Goal: Use online tool/utility: Utilize a website feature to perform a specific function

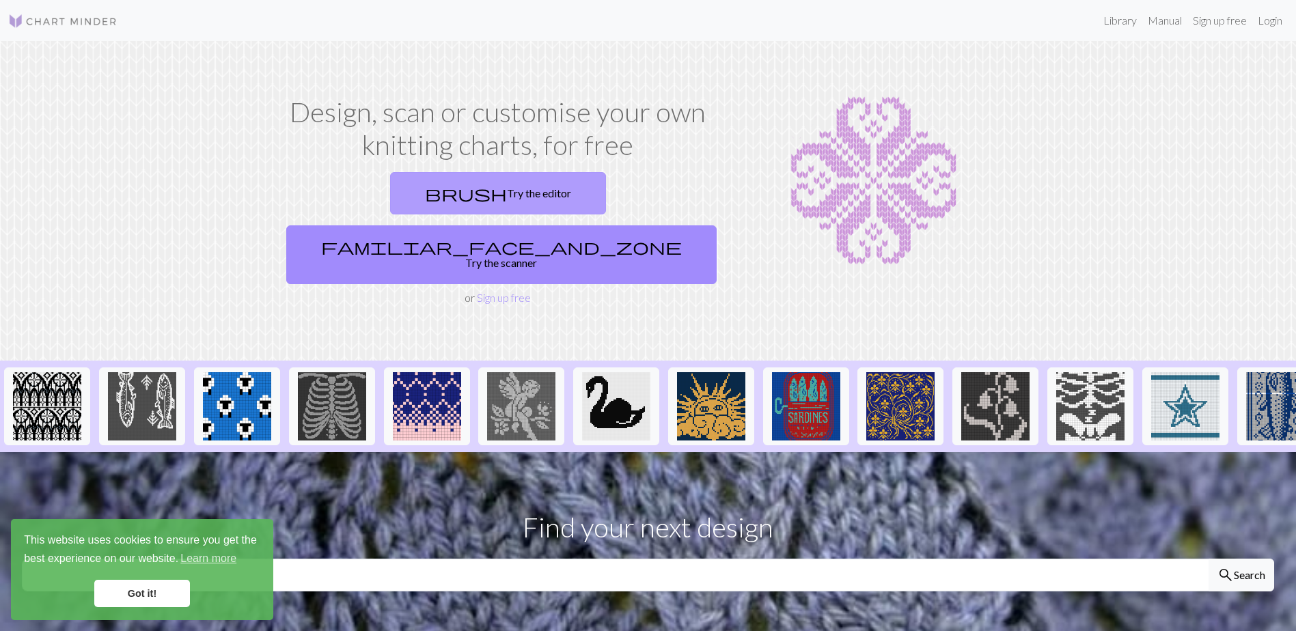
click at [396, 185] on link "brush Try the editor" at bounding box center [498, 193] width 216 height 42
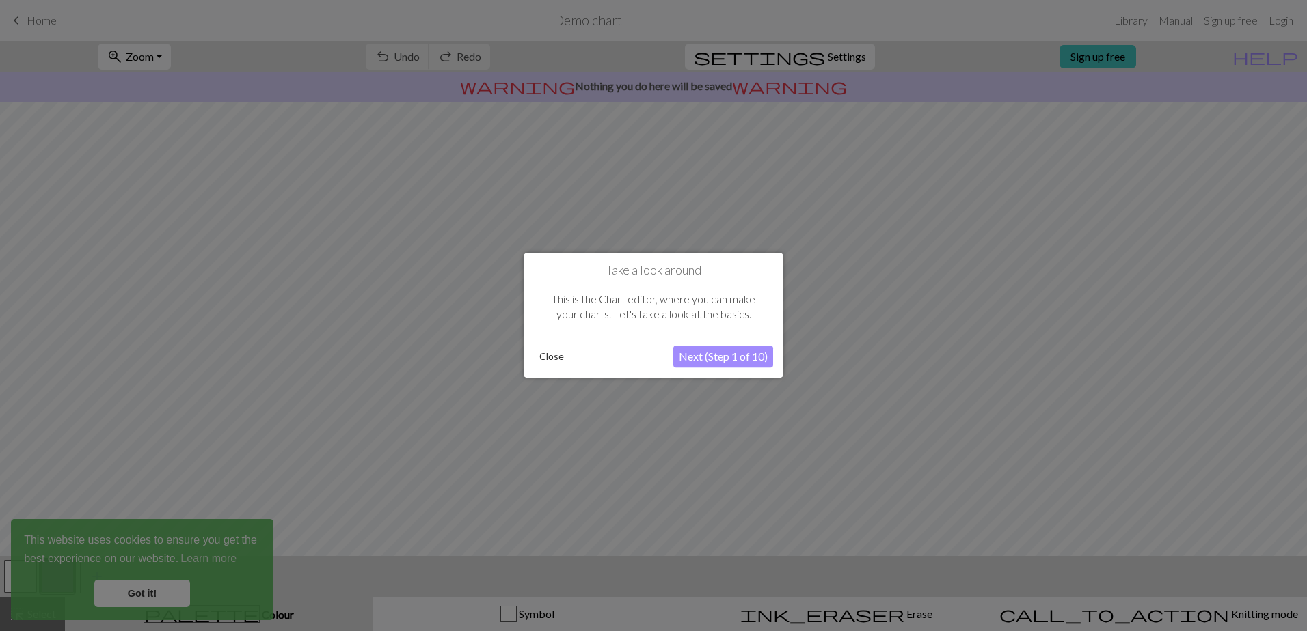
click at [693, 356] on button "Next (Step 1 of 10)" at bounding box center [723, 357] width 100 height 22
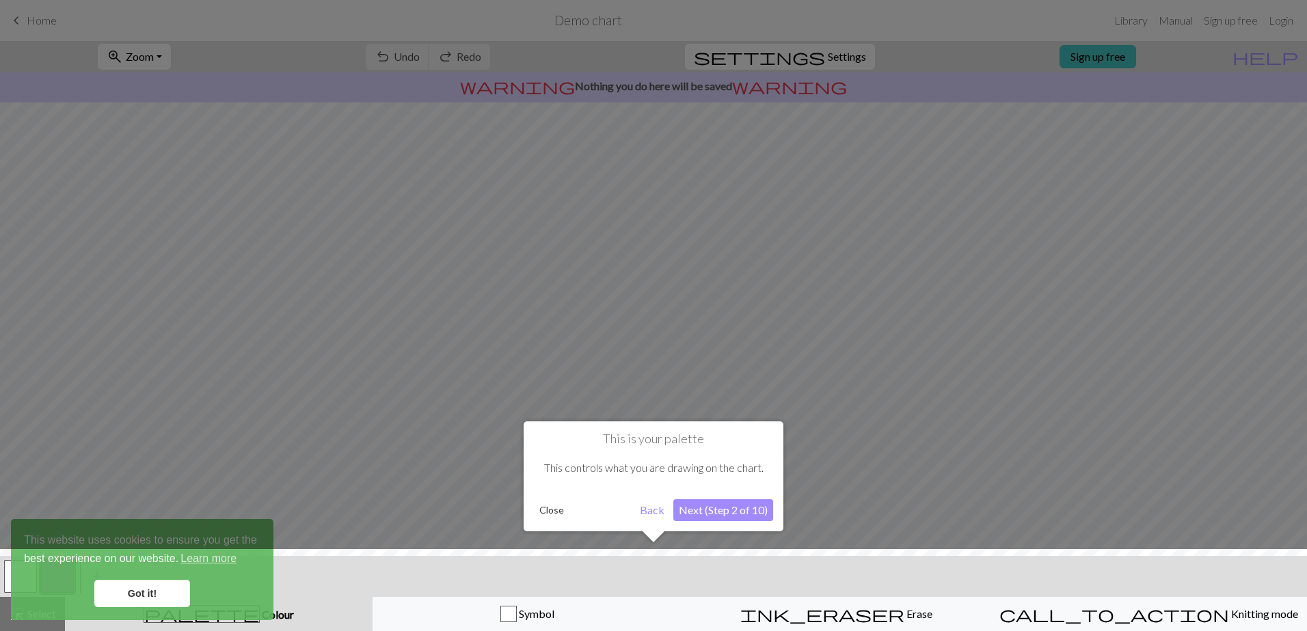
click at [698, 513] on button "Next (Step 2 of 10)" at bounding box center [723, 511] width 100 height 22
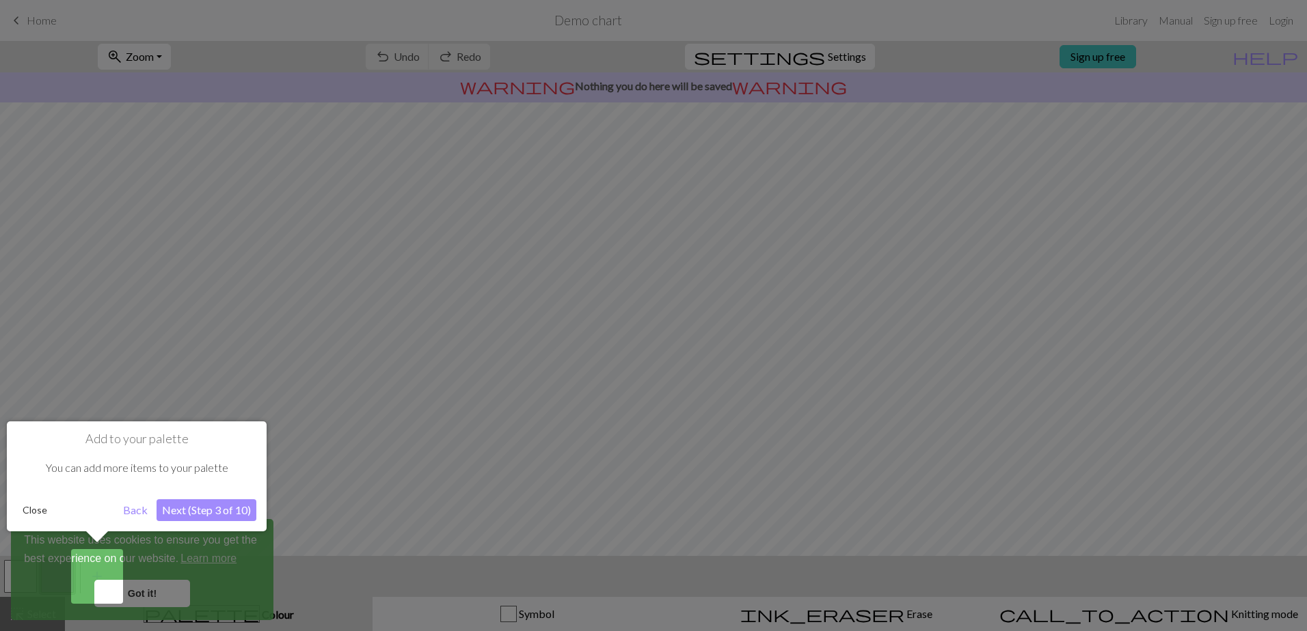
click at [183, 509] on button "Next (Step 3 of 10)" at bounding box center [206, 511] width 100 height 22
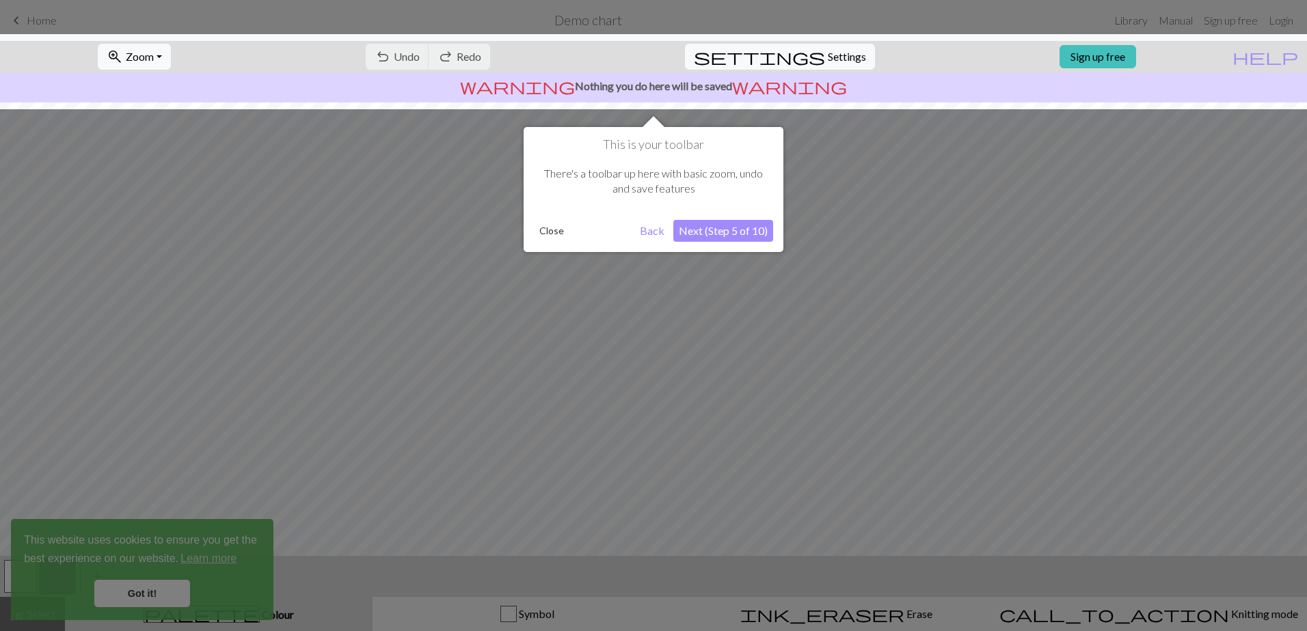
click at [762, 229] on button "Next (Step 5 of 10)" at bounding box center [723, 231] width 100 height 22
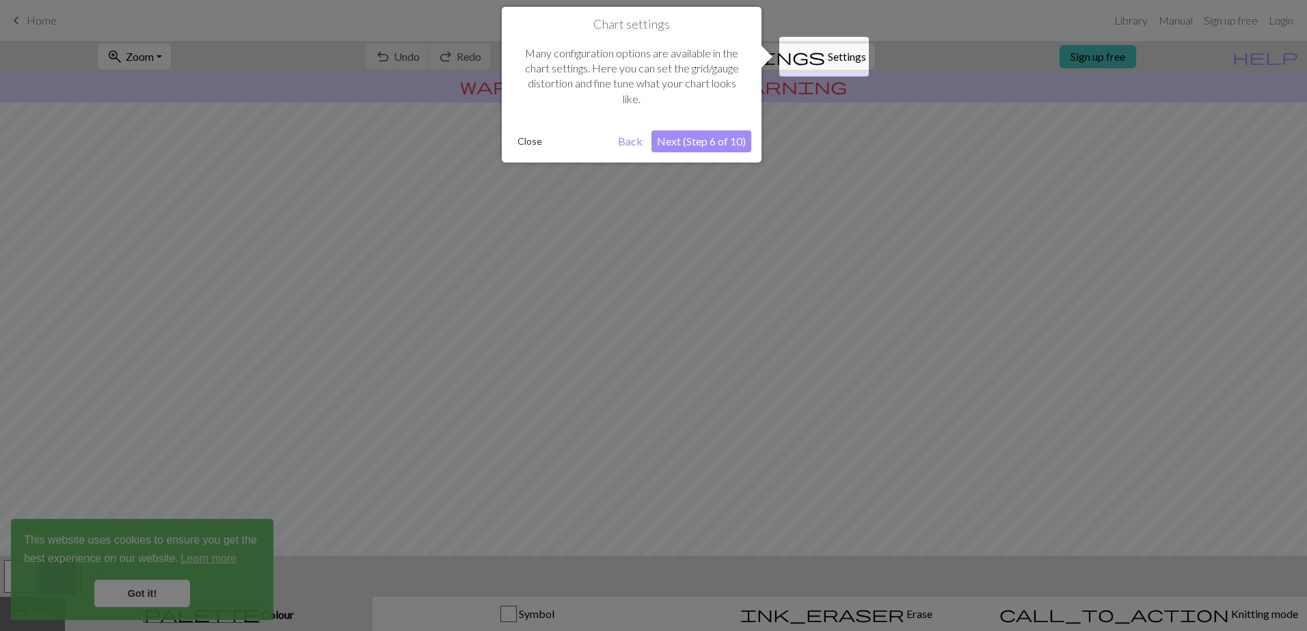
click at [702, 135] on button "Next (Step 6 of 10)" at bounding box center [701, 142] width 100 height 22
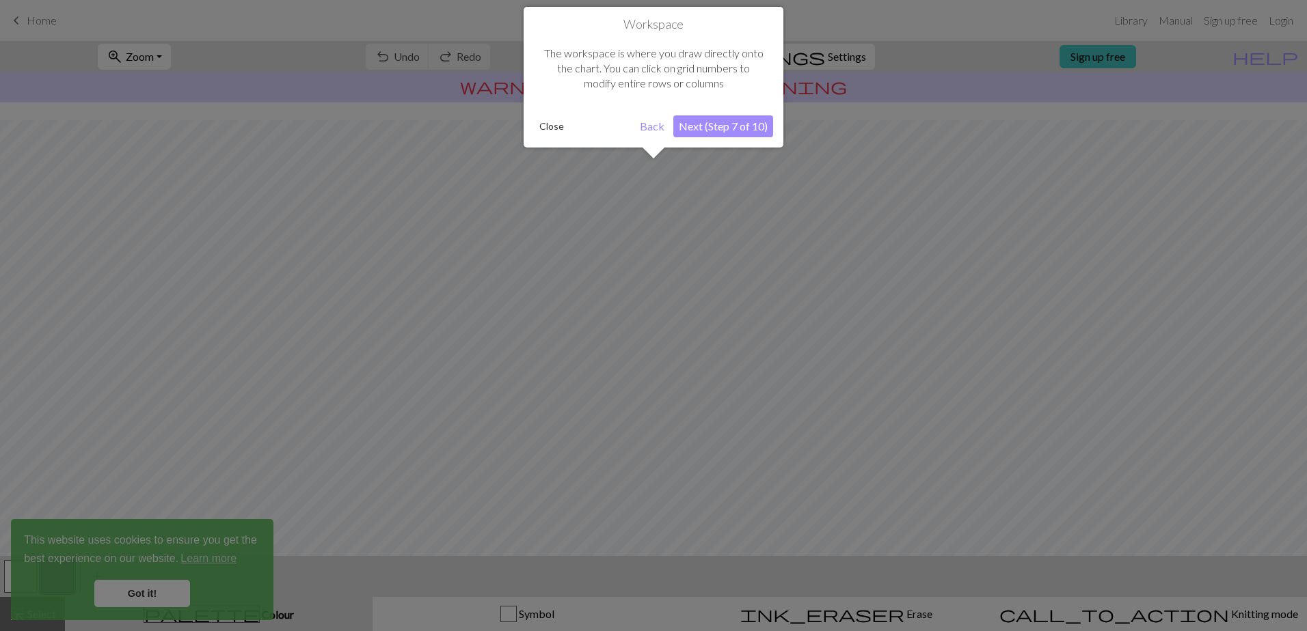
scroll to position [55, 0]
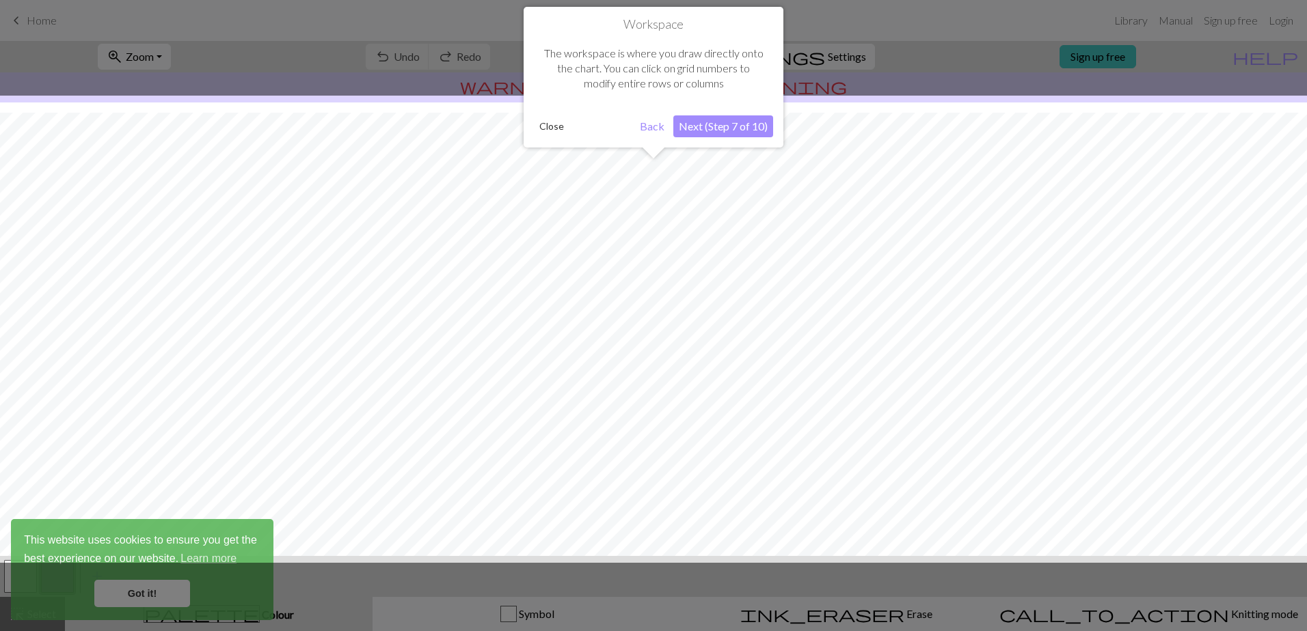
click at [705, 128] on button "Next (Step 7 of 10)" at bounding box center [723, 126] width 100 height 22
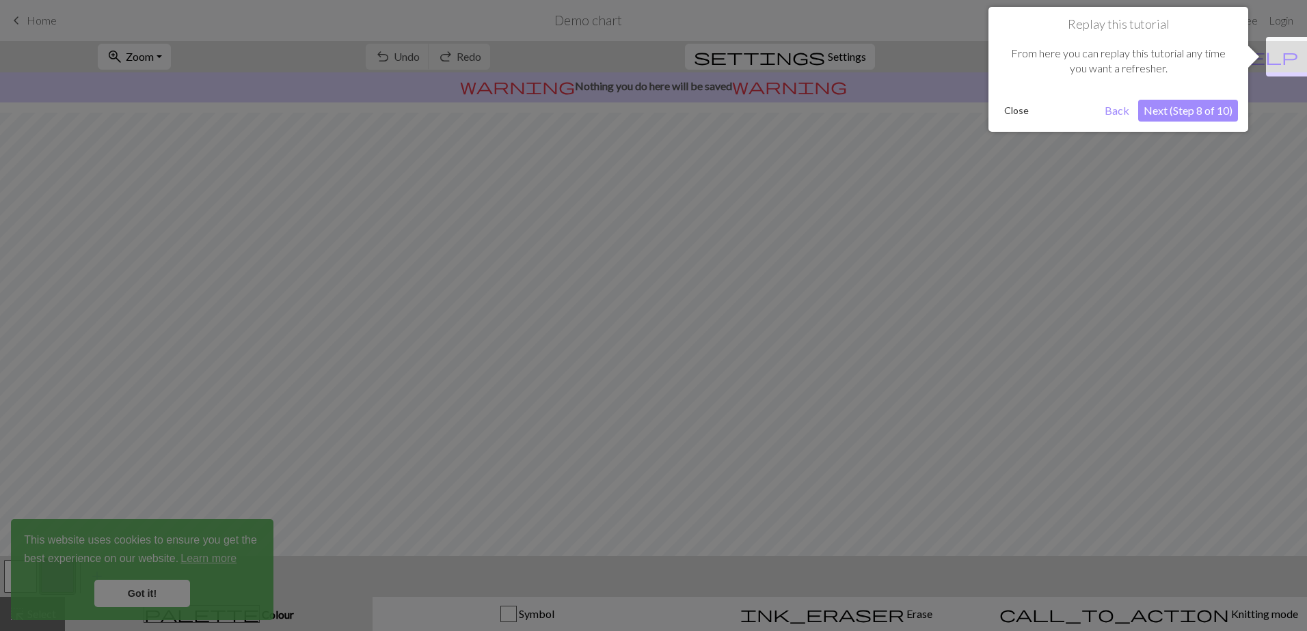
click at [1200, 106] on button "Next (Step 8 of 10)" at bounding box center [1188, 111] width 100 height 22
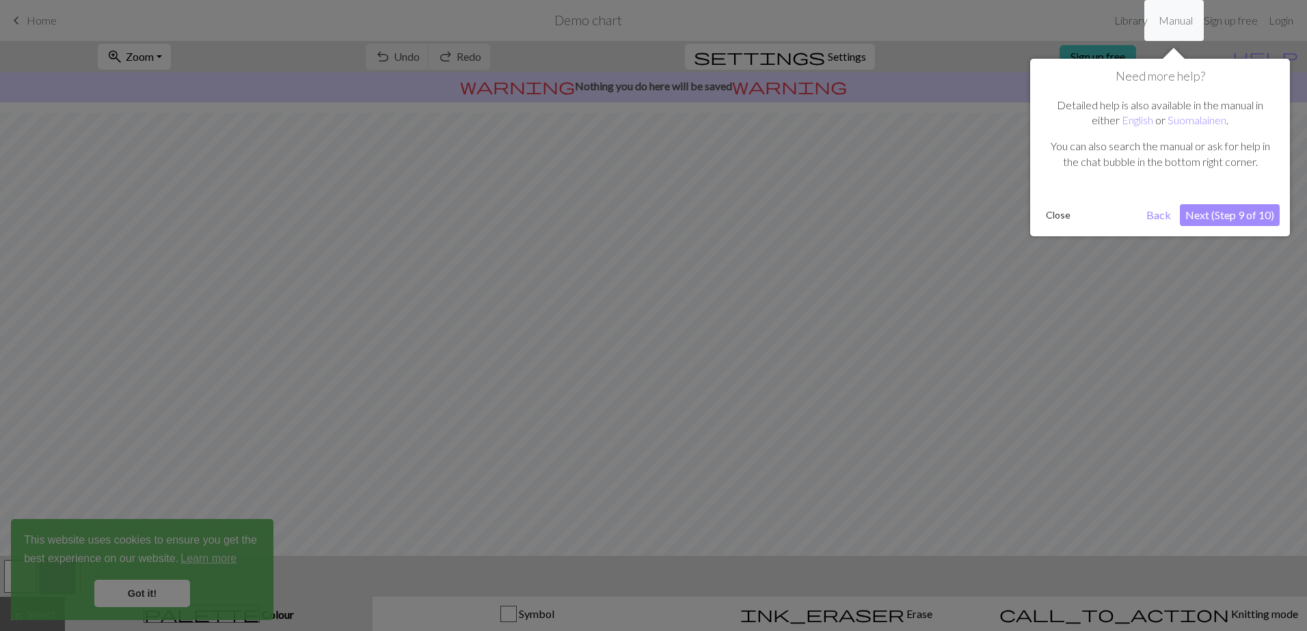
click at [1240, 221] on button "Next (Step 9 of 10)" at bounding box center [1229, 215] width 100 height 22
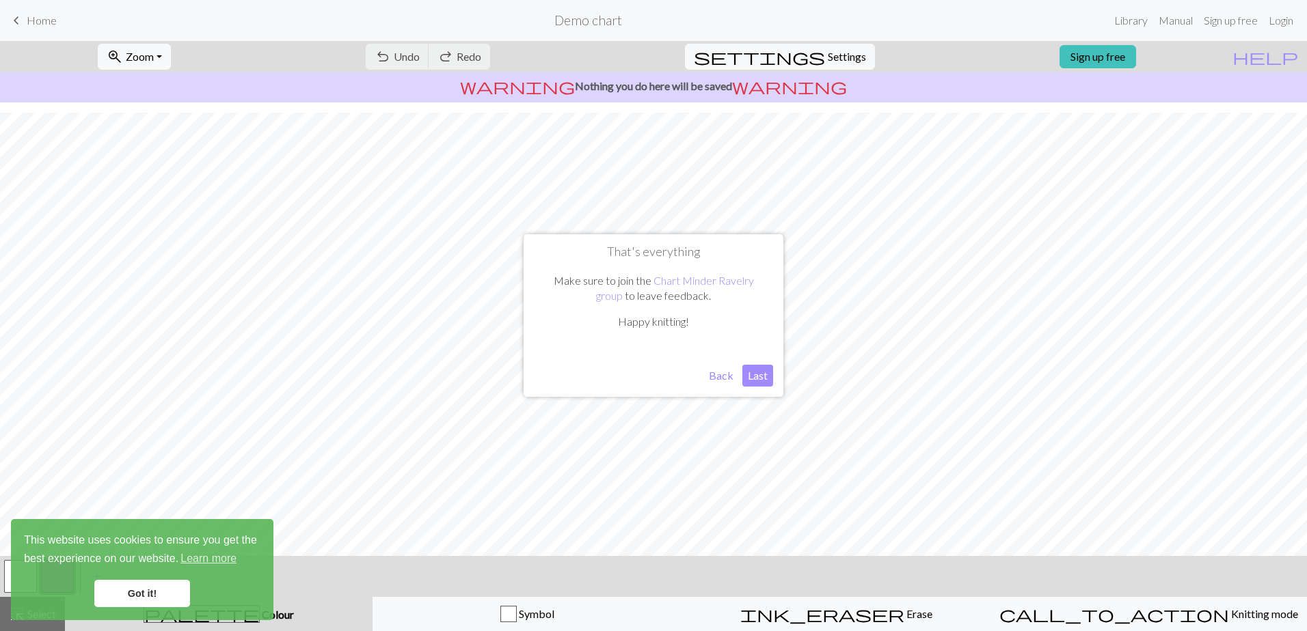
click at [753, 374] on button "Last" at bounding box center [757, 376] width 31 height 22
click at [835, 58] on span "Settings" at bounding box center [847, 57] width 38 height 16
select select "aran"
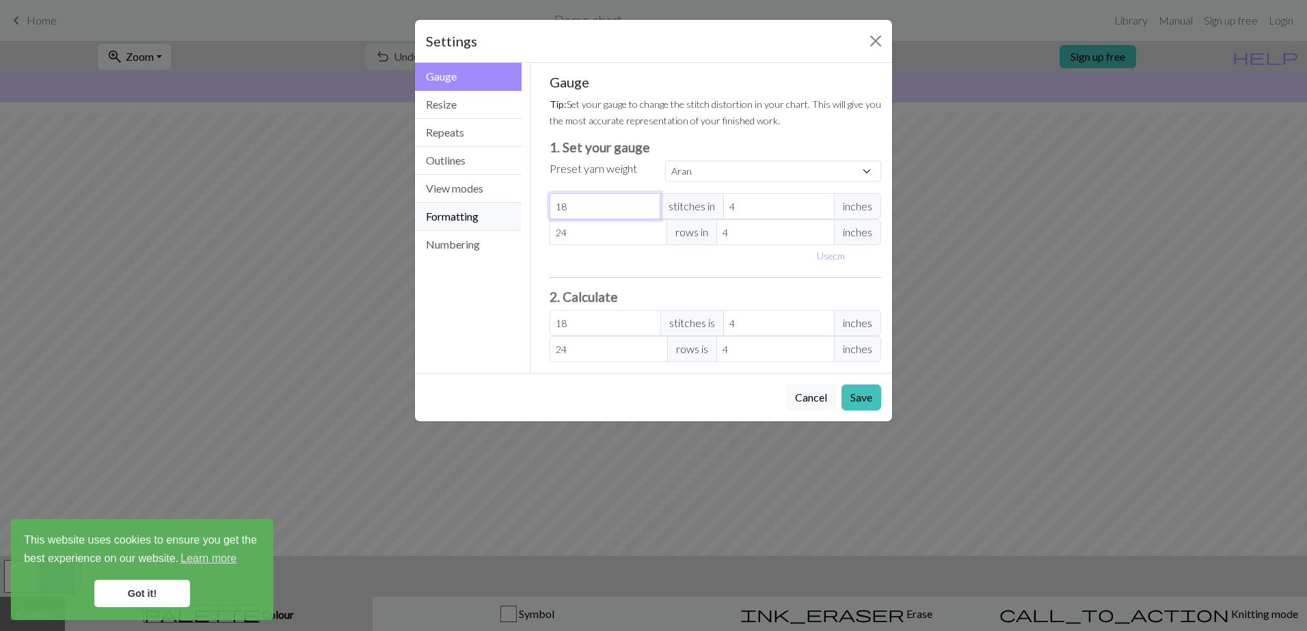
drag, startPoint x: 586, startPoint y: 209, endPoint x: 442, endPoint y: 210, distance: 144.2
click at [442, 210] on div "Gauge Gauge Resize Repeats Outlines View modes Formatting Numbering Gauge Resiz…" at bounding box center [653, 218] width 493 height 310
type input "6"
type input "62"
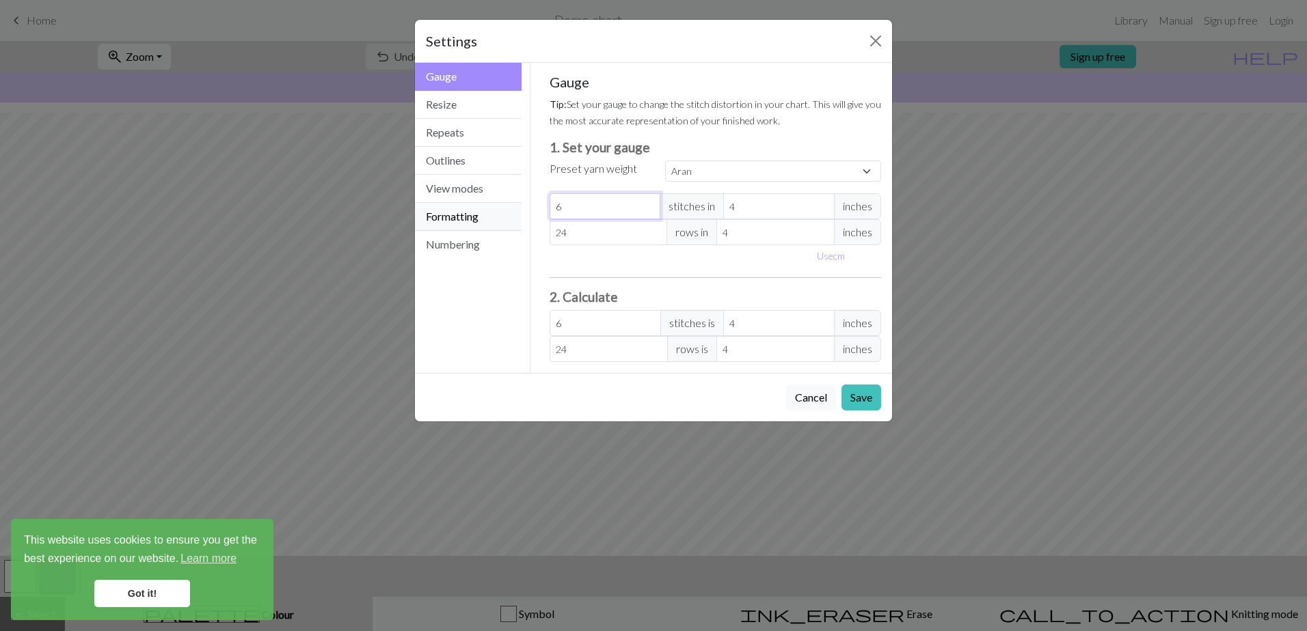
type input "62"
click at [583, 229] on input "24" at bounding box center [608, 232] width 118 height 26
type input "2"
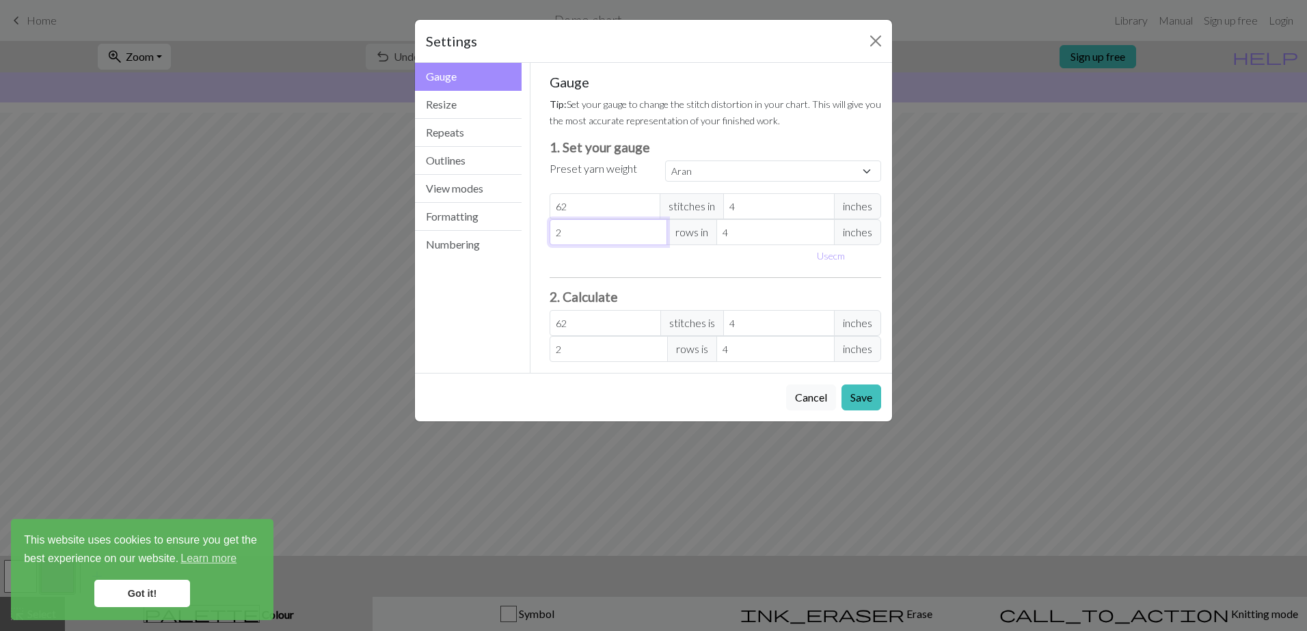
type input "0"
type input "3"
type input "36"
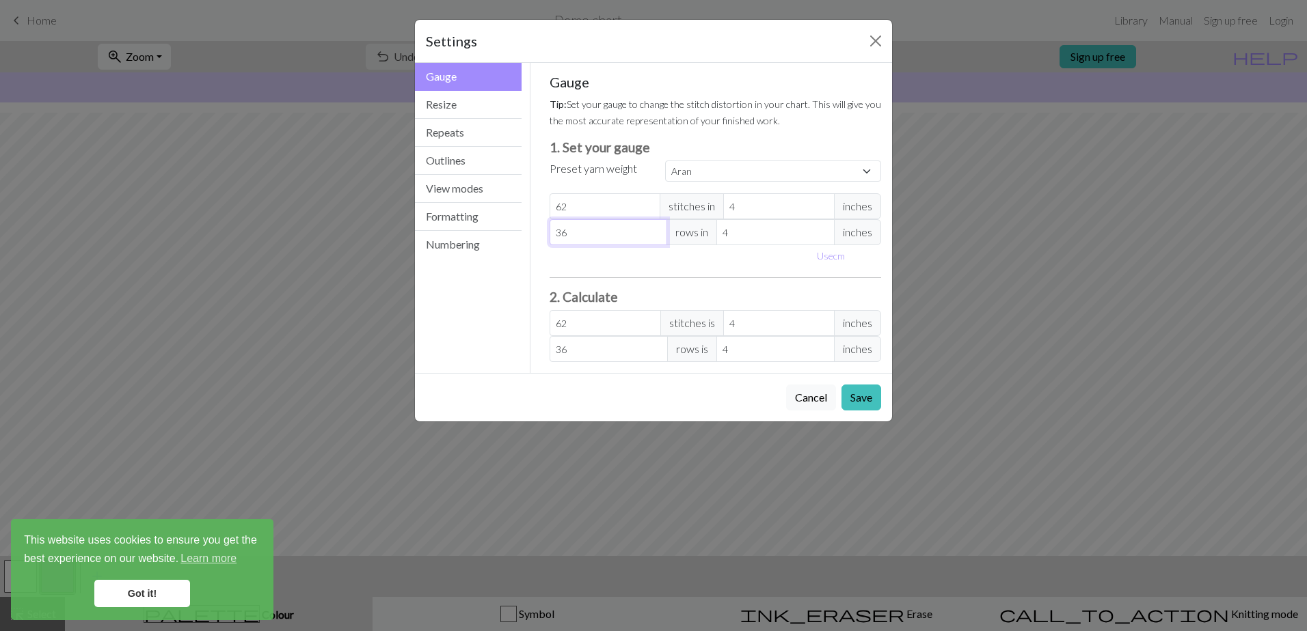
type input "36"
click at [715, 172] on select "Custom Square Lace Light Fingering Fingering Sport Double knit Worsted Aran Bul…" at bounding box center [773, 171] width 216 height 21
select select "worsted"
click at [665, 161] on select "Custom Square Lace Light Fingering Fingering Sport Double knit Worsted Aran Bul…" at bounding box center [773, 171] width 216 height 21
type input "20"
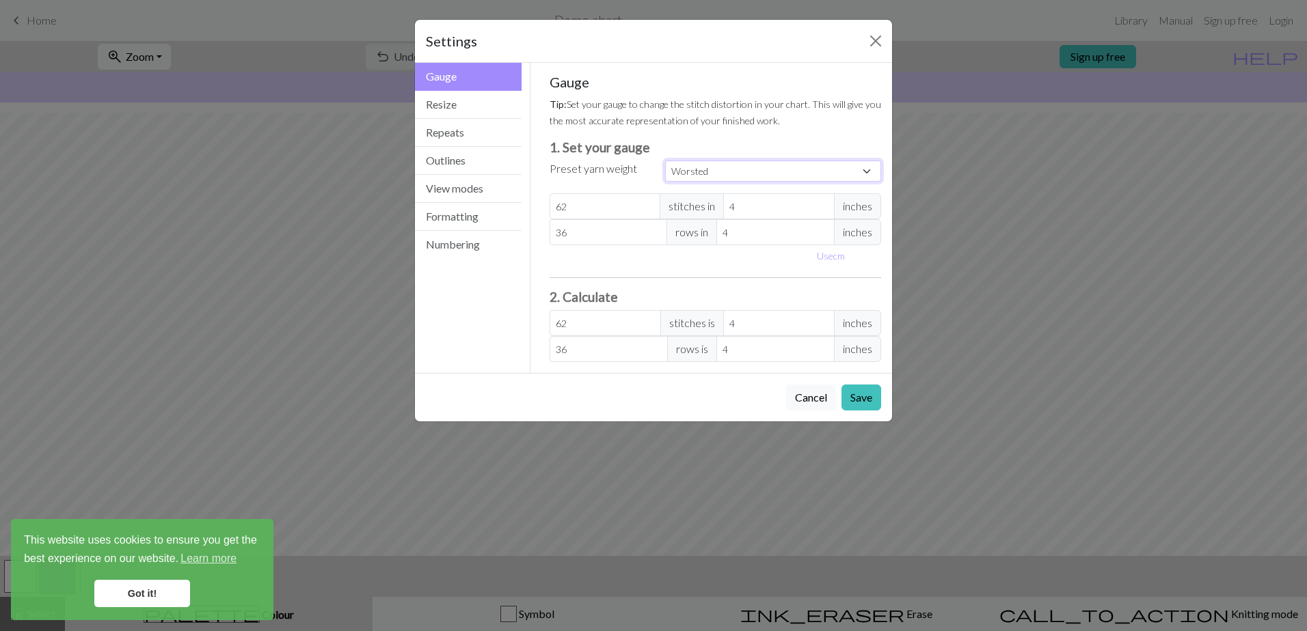
type input "26"
type input "20"
type input "26"
click at [523, 203] on div "Gauge Resize Repeats Outlines View modes Formatting Numbering" at bounding box center [469, 218] width 124 height 310
drag, startPoint x: 566, startPoint y: 202, endPoint x: 475, endPoint y: 210, distance: 91.3
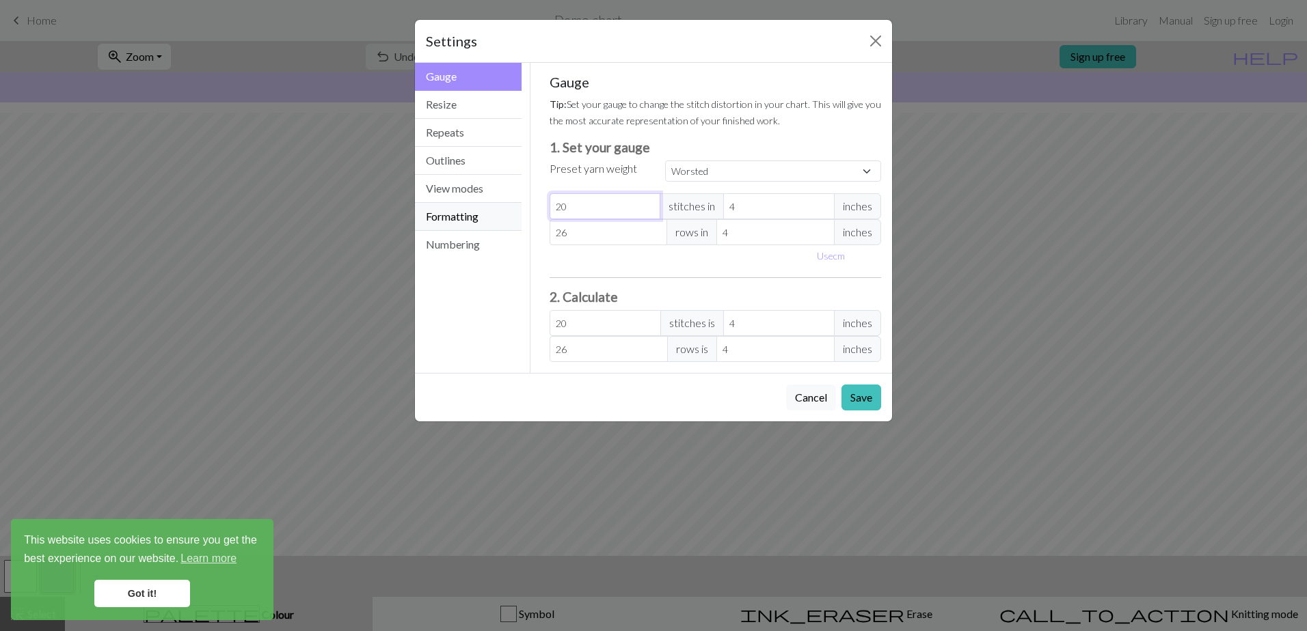
click at [475, 210] on div "Gauge Gauge Resize Repeats Outlines View modes Formatting Numbering Gauge Resiz…" at bounding box center [653, 218] width 493 height 310
type input "6"
type input "62"
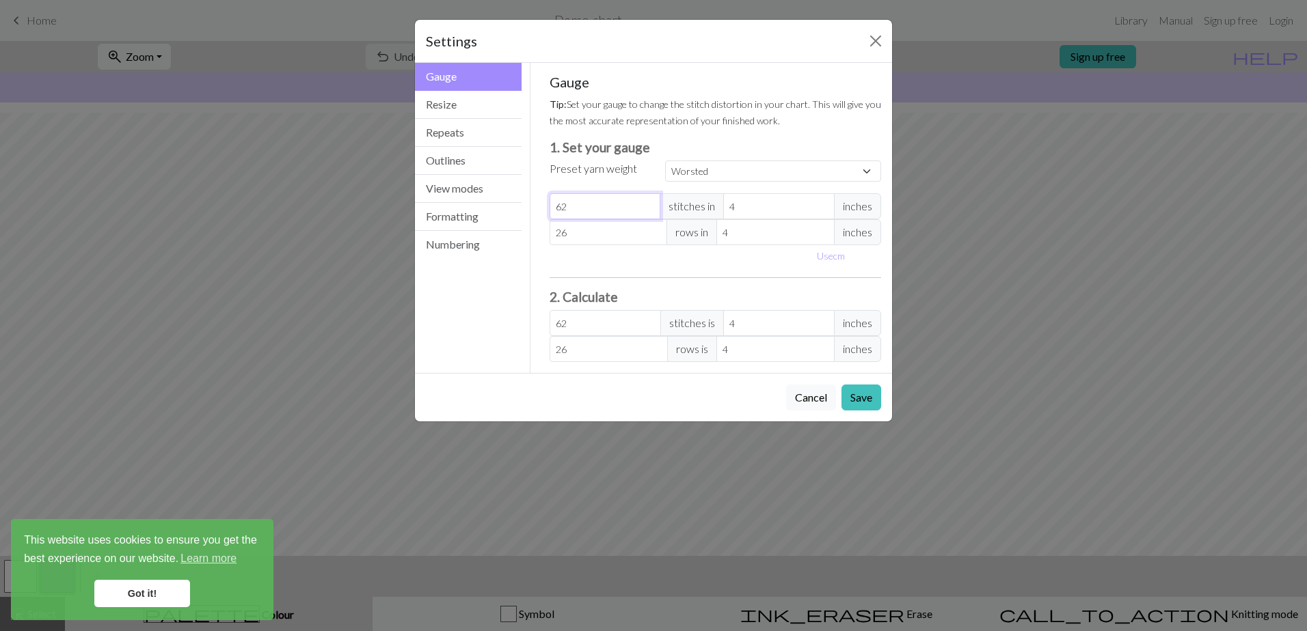
type input "62"
drag, startPoint x: 599, startPoint y: 240, endPoint x: 467, endPoint y: 246, distance: 132.0
click at [468, 246] on div "Gauge Gauge Resize Repeats Outlines View modes Formatting Numbering Gauge Resiz…" at bounding box center [653, 218] width 493 height 310
type input "3"
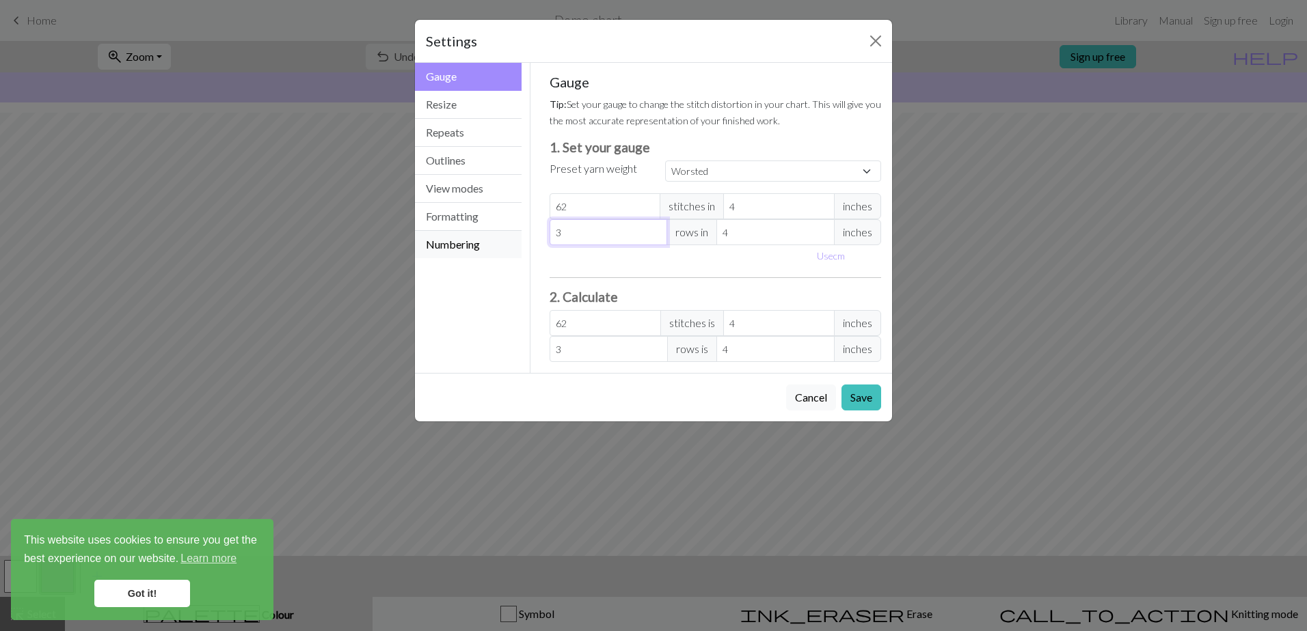
type input "36"
click at [863, 399] on button "Save" at bounding box center [861, 398] width 40 height 26
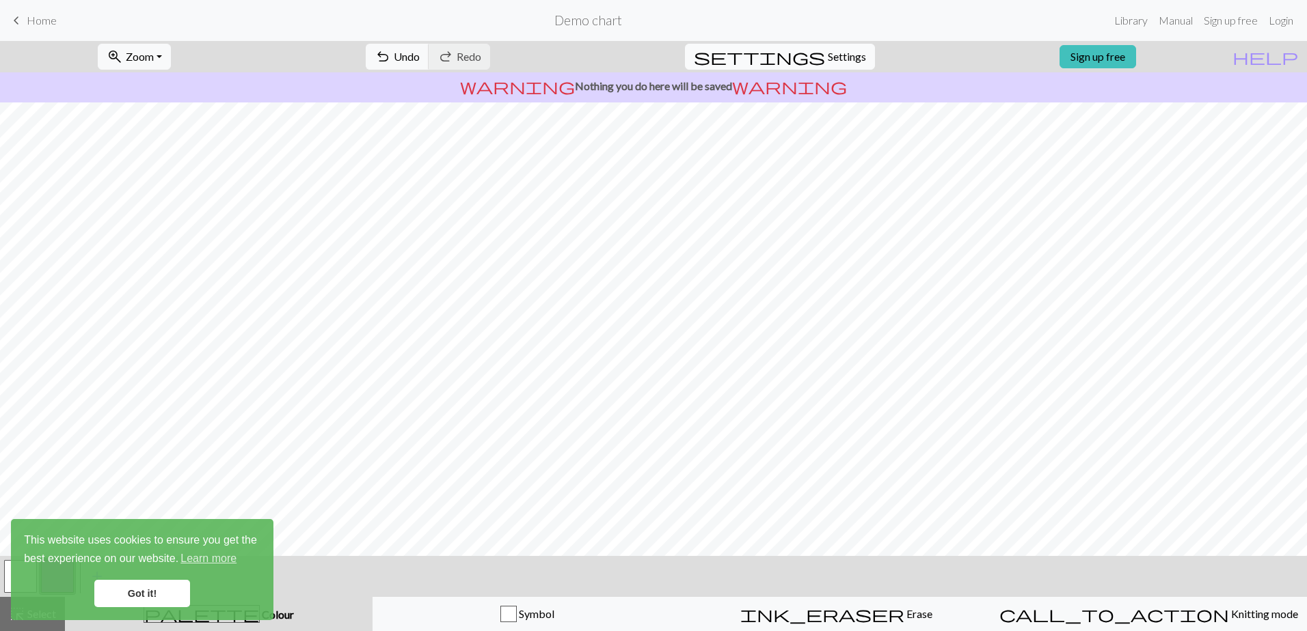
click at [801, 55] on span "settings" at bounding box center [759, 56] width 131 height 19
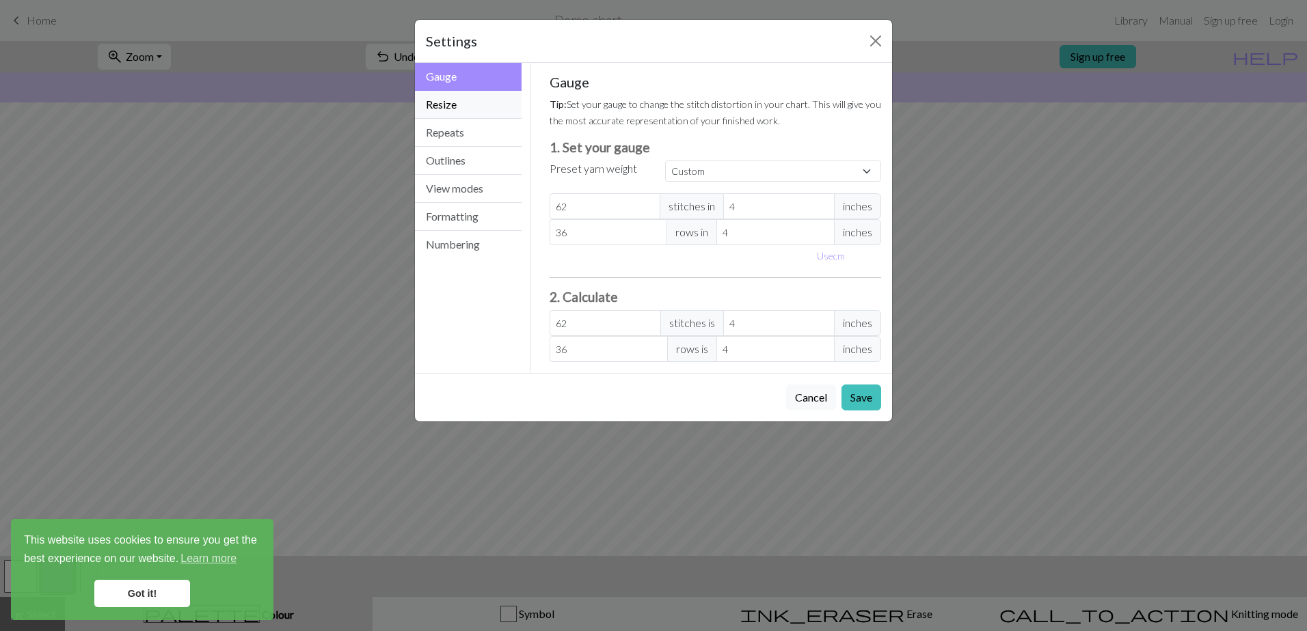
click at [459, 109] on button "Resize" at bounding box center [468, 105] width 107 height 28
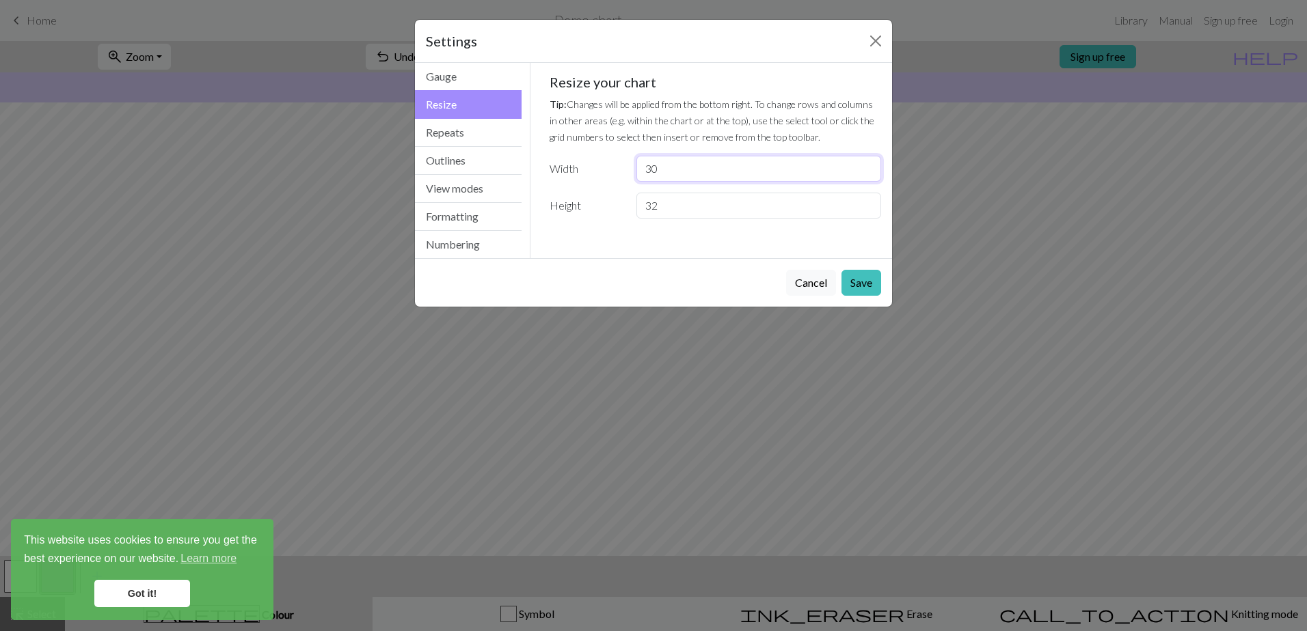
drag, startPoint x: 730, startPoint y: 174, endPoint x: 518, endPoint y: 179, distance: 212.6
click at [518, 179] on div "Resize Gauge Resize Repeats Outlines View modes Formatting Numbering Gauge Resi…" at bounding box center [653, 160] width 493 height 195
type input "62"
drag, startPoint x: 659, startPoint y: 210, endPoint x: 543, endPoint y: 210, distance: 115.5
click at [543, 210] on div "Height 32" at bounding box center [715, 206] width 349 height 26
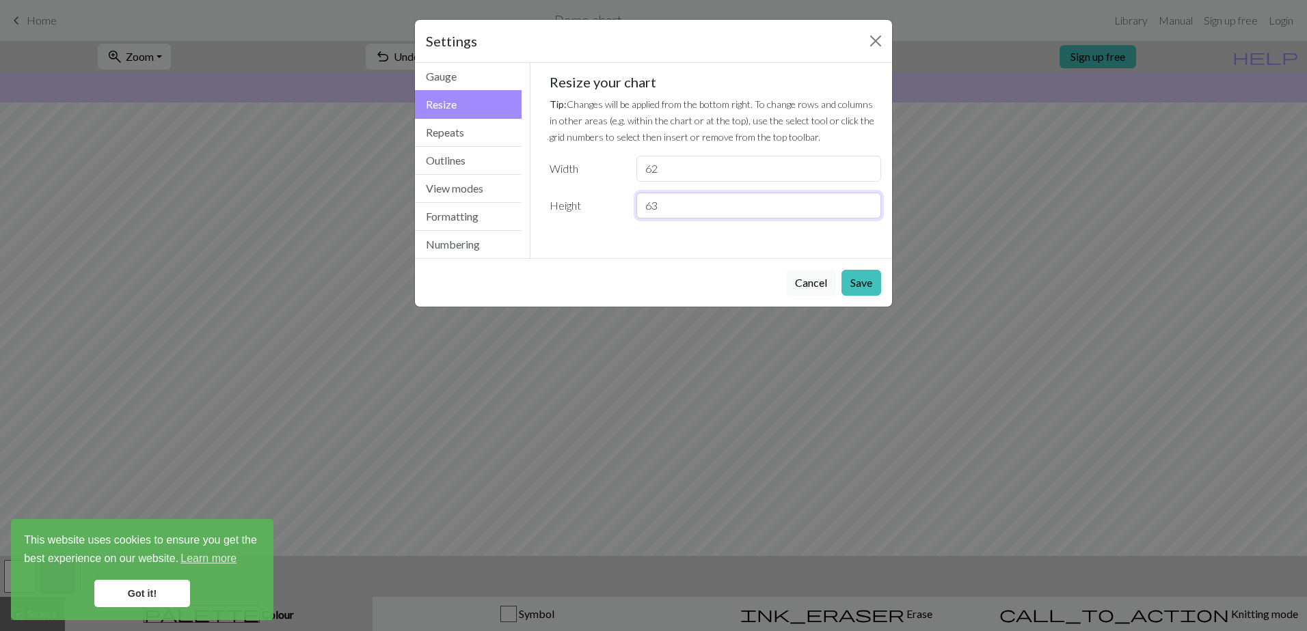
type input "6"
type input "36"
click at [866, 274] on button "Save" at bounding box center [861, 283] width 40 height 26
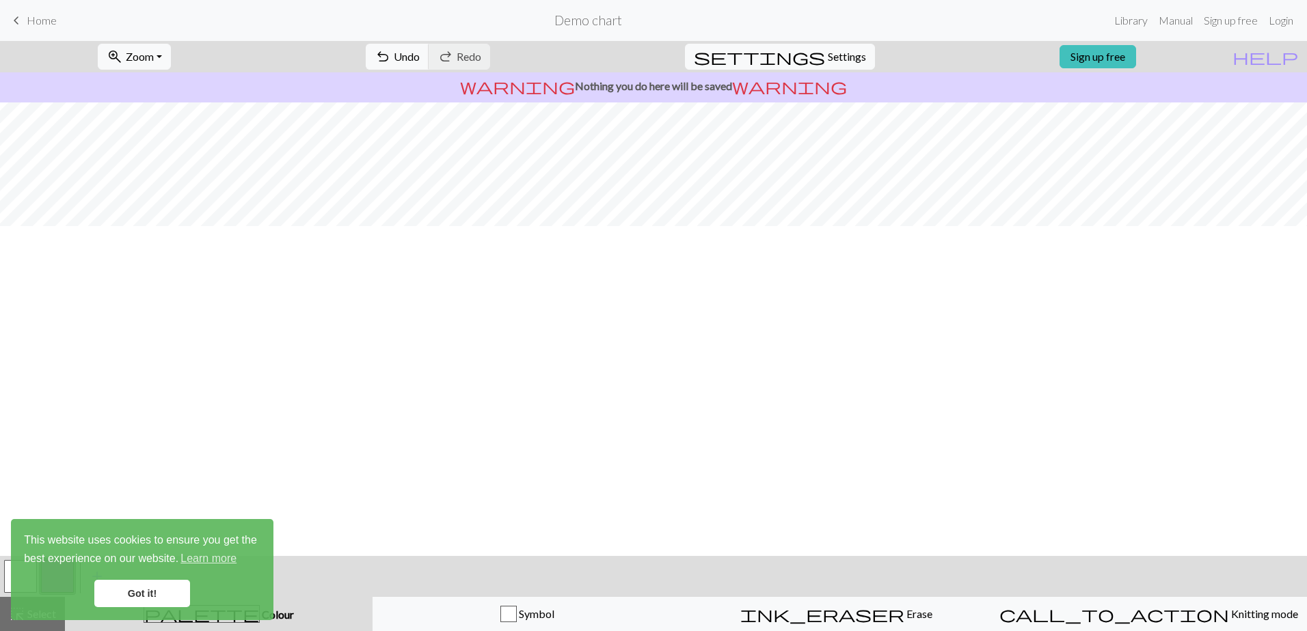
scroll to position [29, 0]
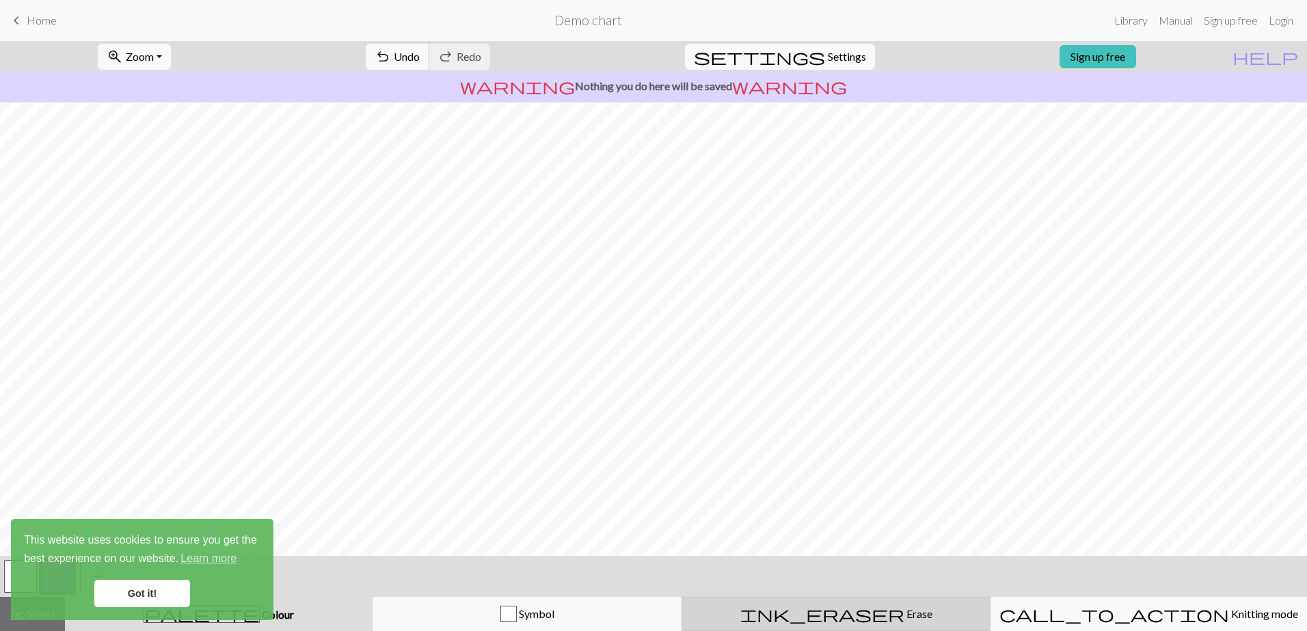
click at [852, 620] on div "ink_eraser Erase Erase" at bounding box center [835, 614] width 291 height 16
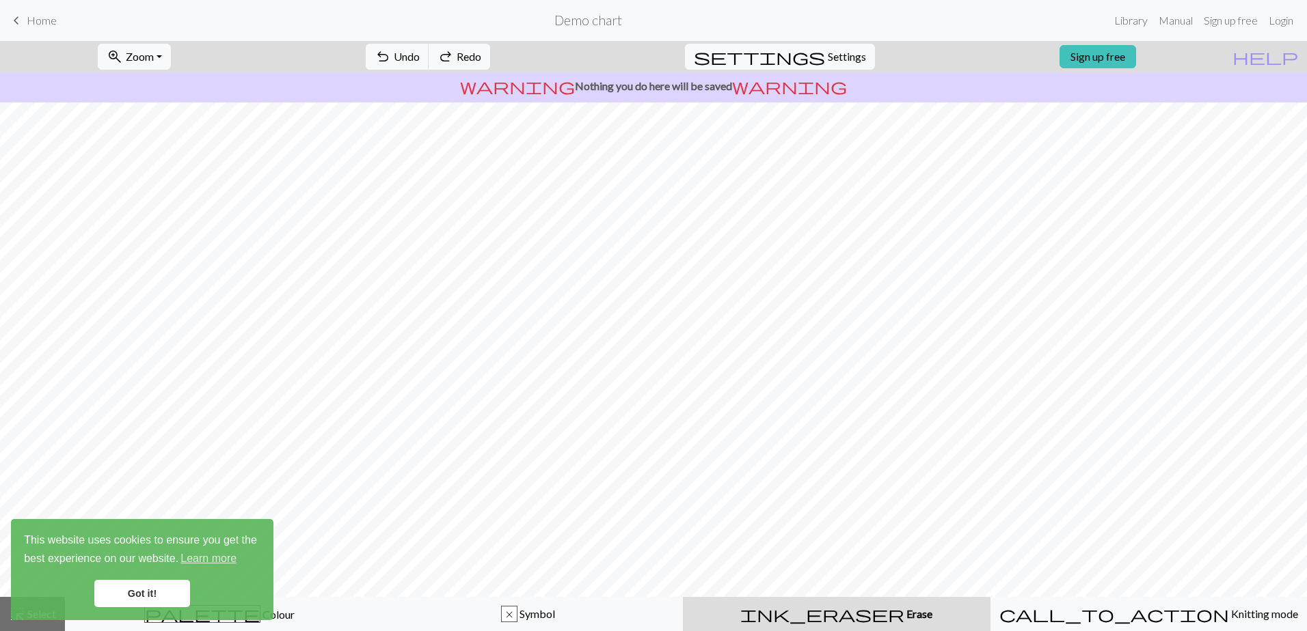
click at [161, 600] on link "Got it!" at bounding box center [142, 593] width 96 height 27
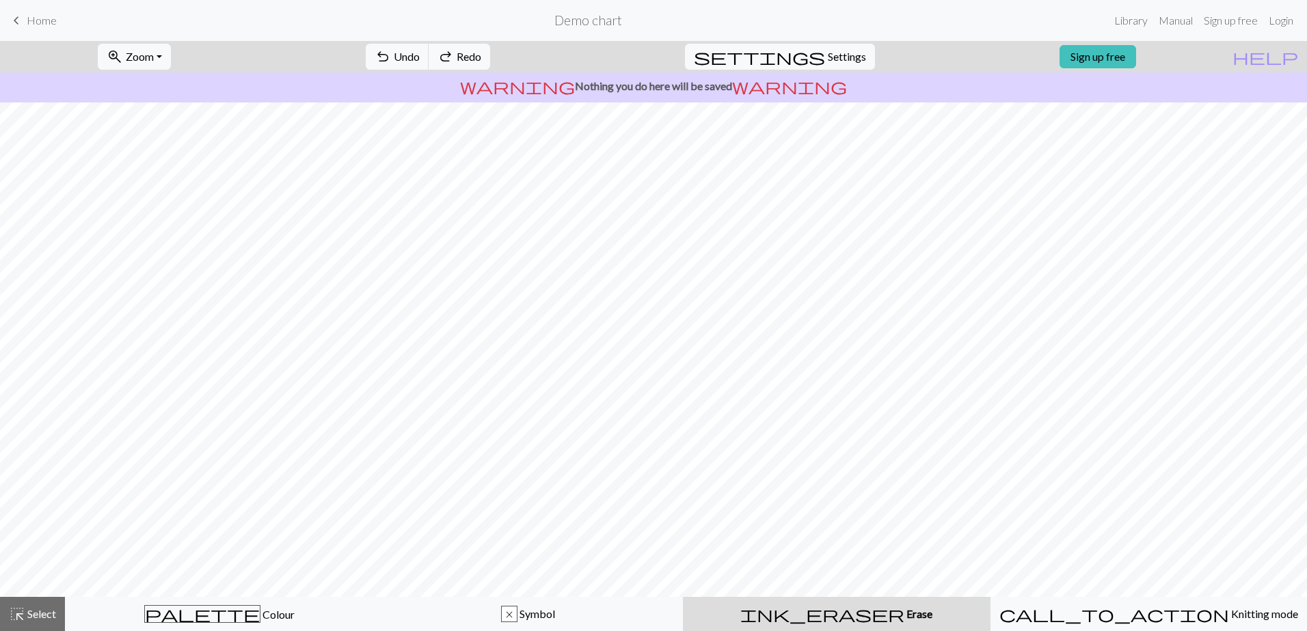
click at [215, 616] on body "This website uses cookies to ensure you get the best experience on our website.…" at bounding box center [653, 315] width 1307 height 631
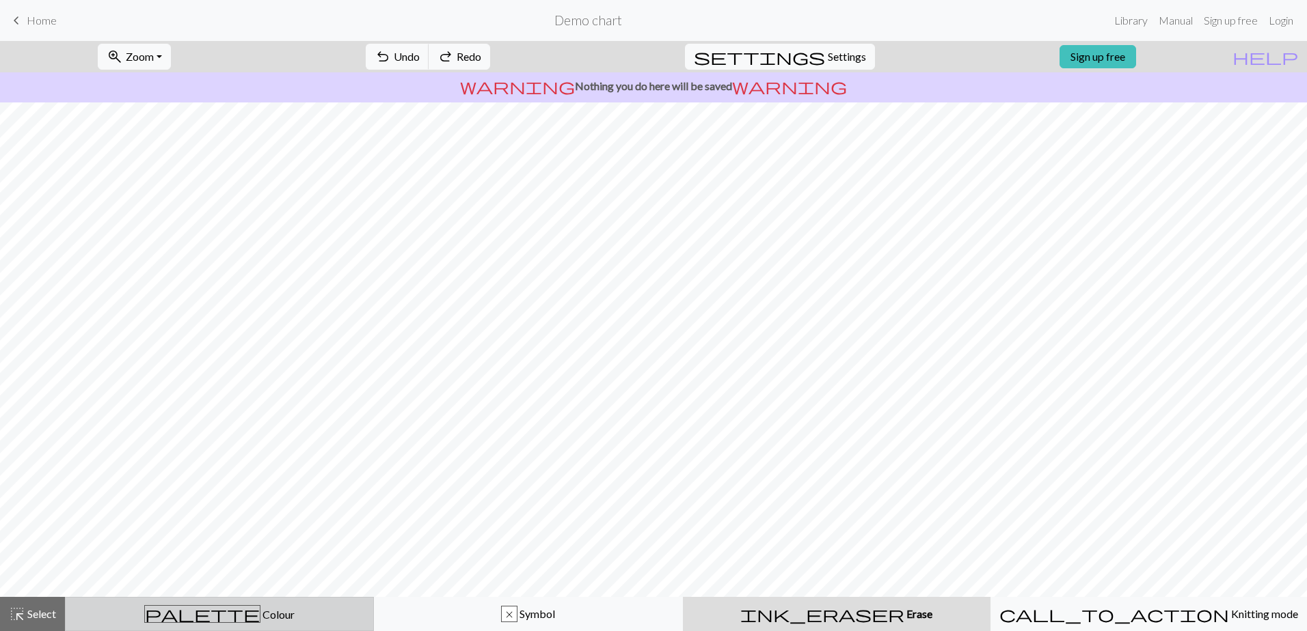
click at [258, 611] on div "palette Colour Colour" at bounding box center [219, 614] width 291 height 18
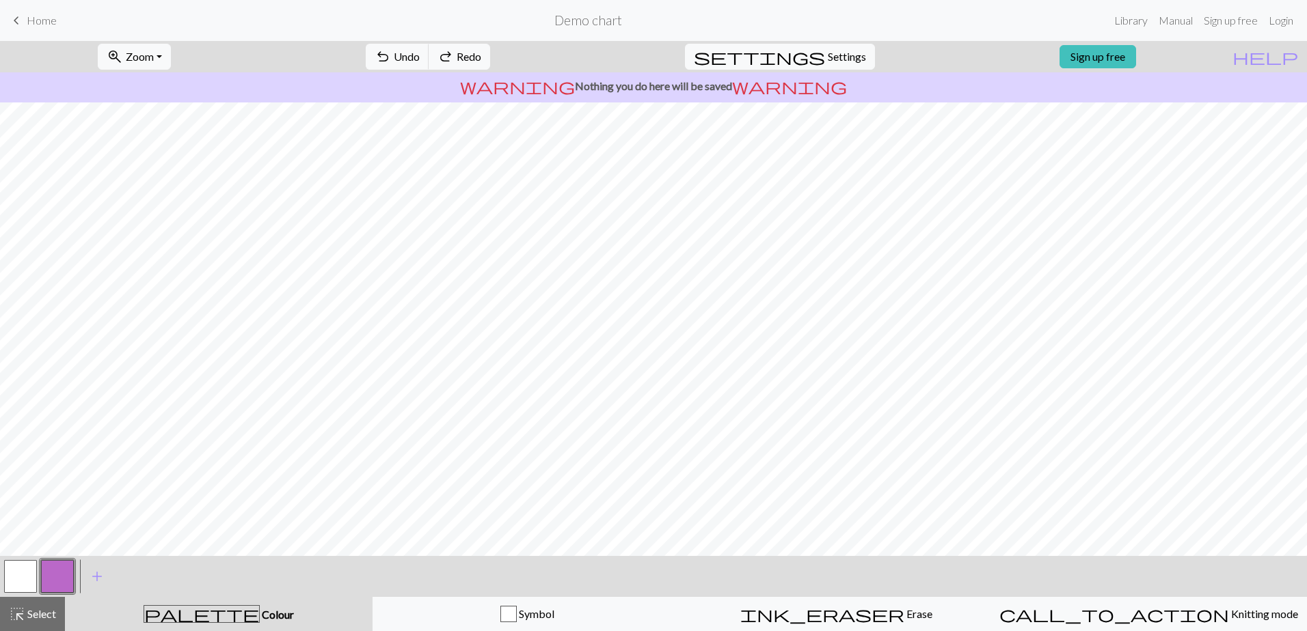
click at [9, 574] on button "button" at bounding box center [20, 576] width 33 height 33
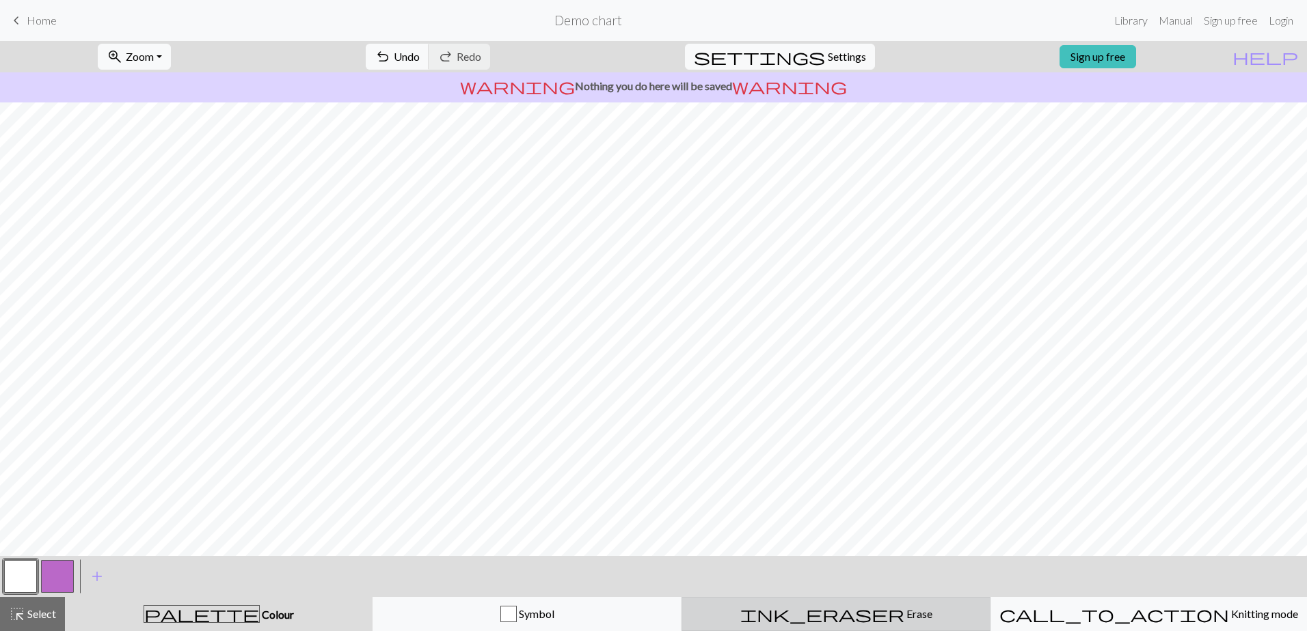
click at [837, 601] on button "ink_eraser Erase Erase" at bounding box center [835, 614] width 309 height 34
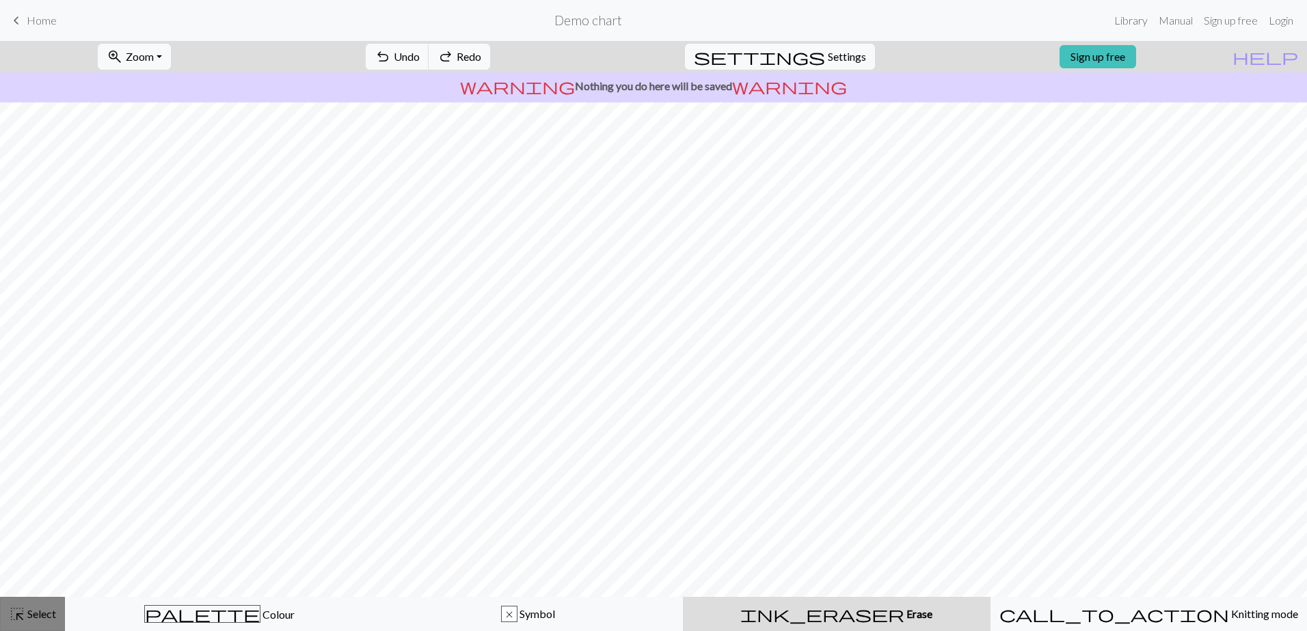
click at [20, 619] on span "highlight_alt" at bounding box center [17, 614] width 16 height 19
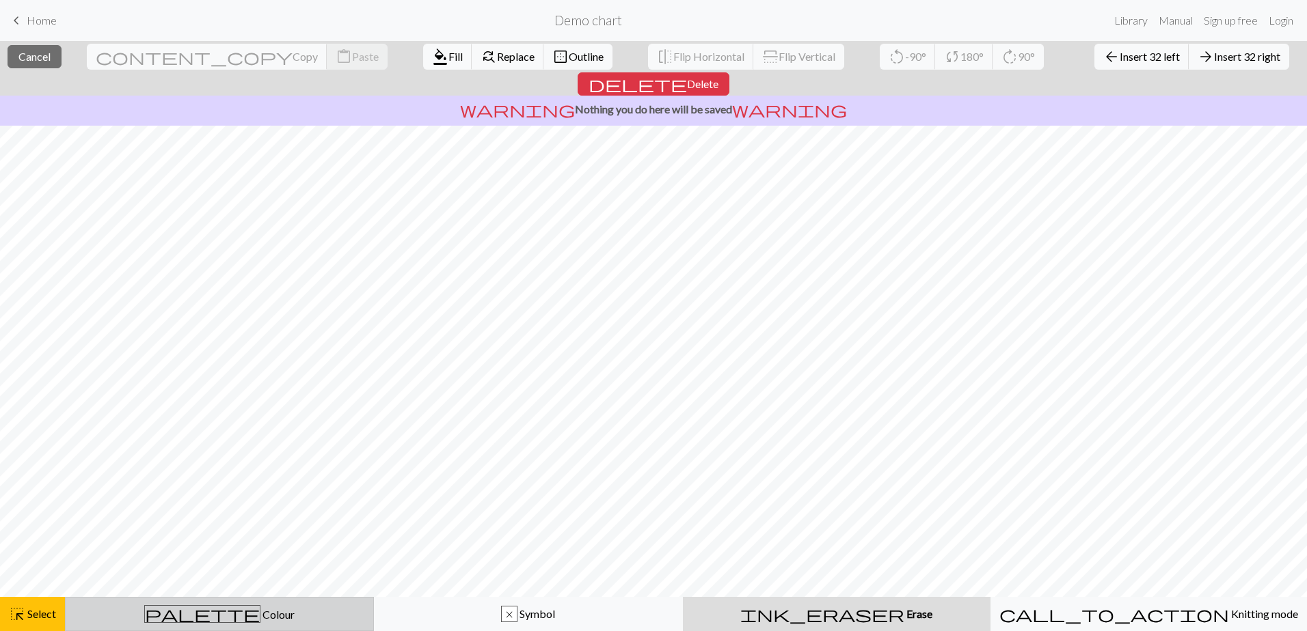
click at [200, 615] on span "palette" at bounding box center [202, 614] width 115 height 19
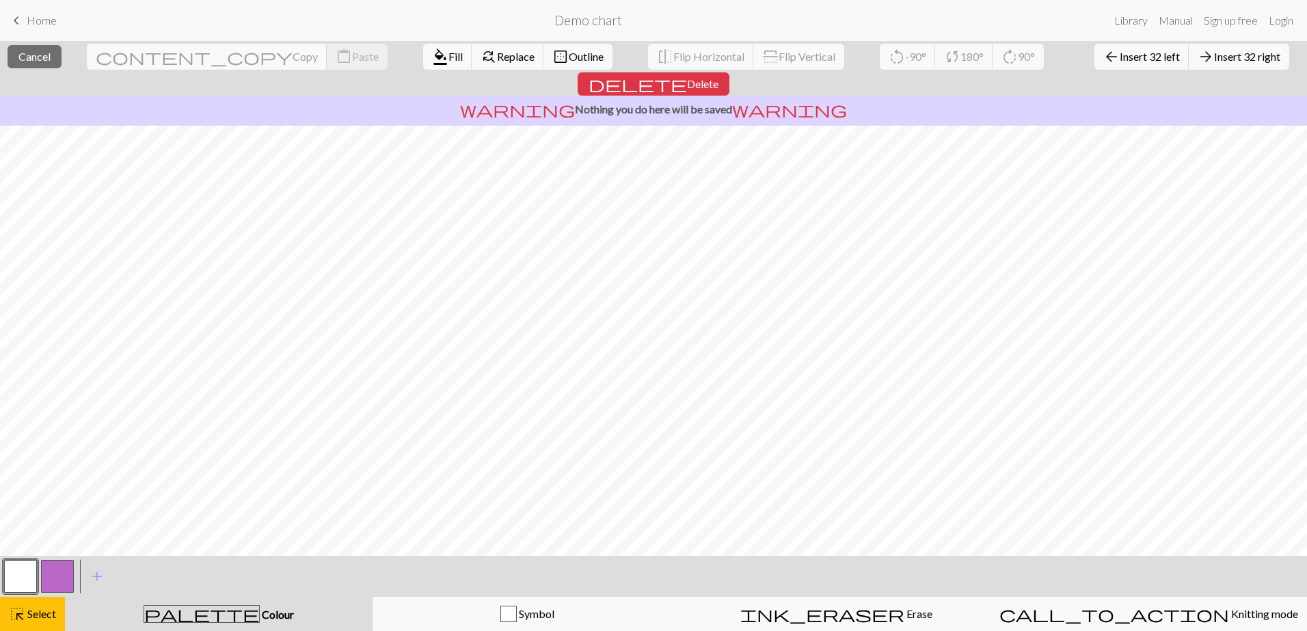
click at [20, 573] on button "button" at bounding box center [20, 576] width 33 height 33
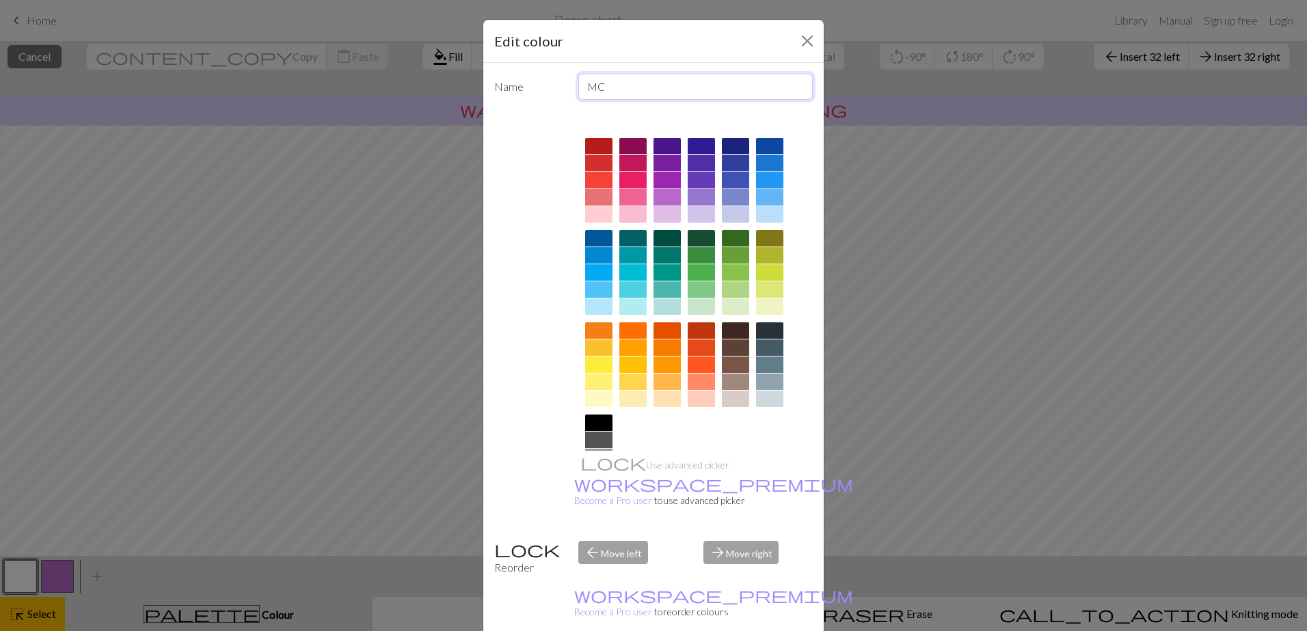
click at [616, 94] on input "MC" at bounding box center [695, 87] width 235 height 26
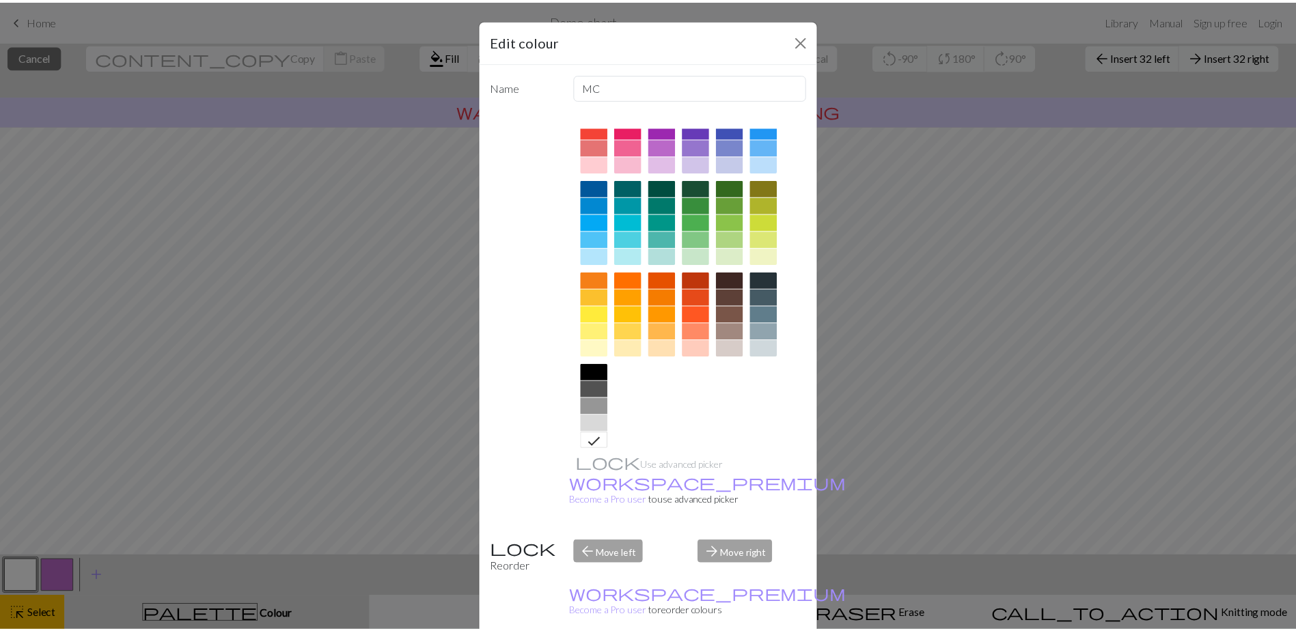
scroll to position [64, 0]
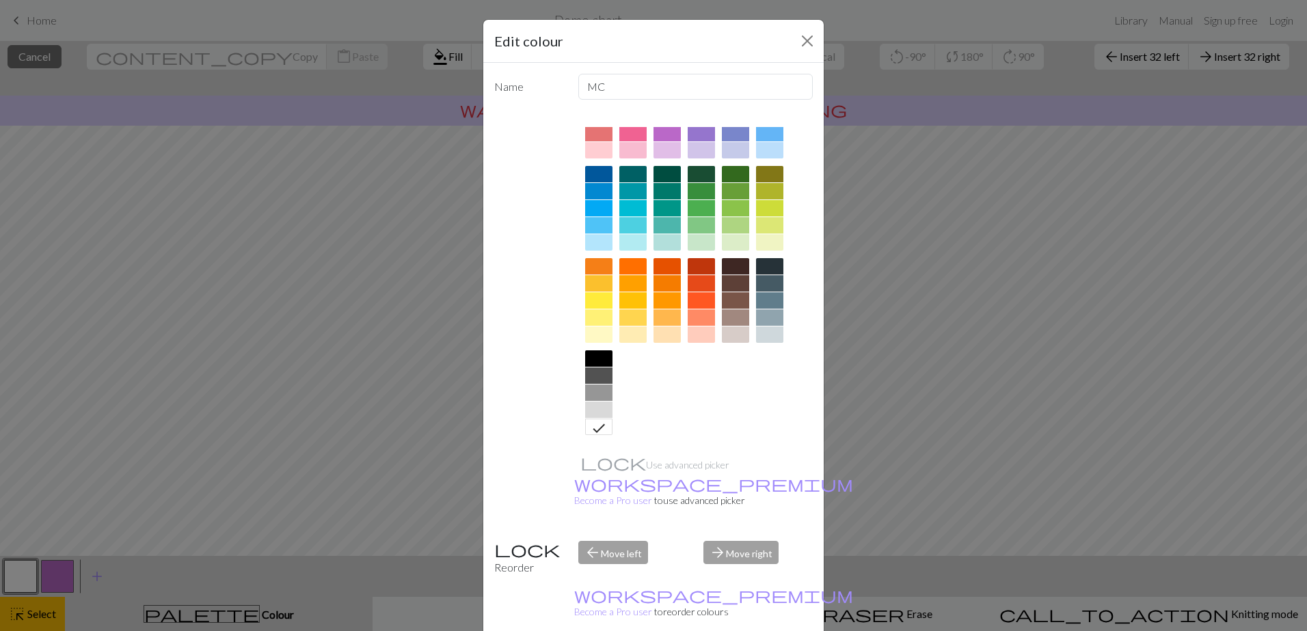
click at [596, 431] on icon at bounding box center [598, 428] width 16 height 16
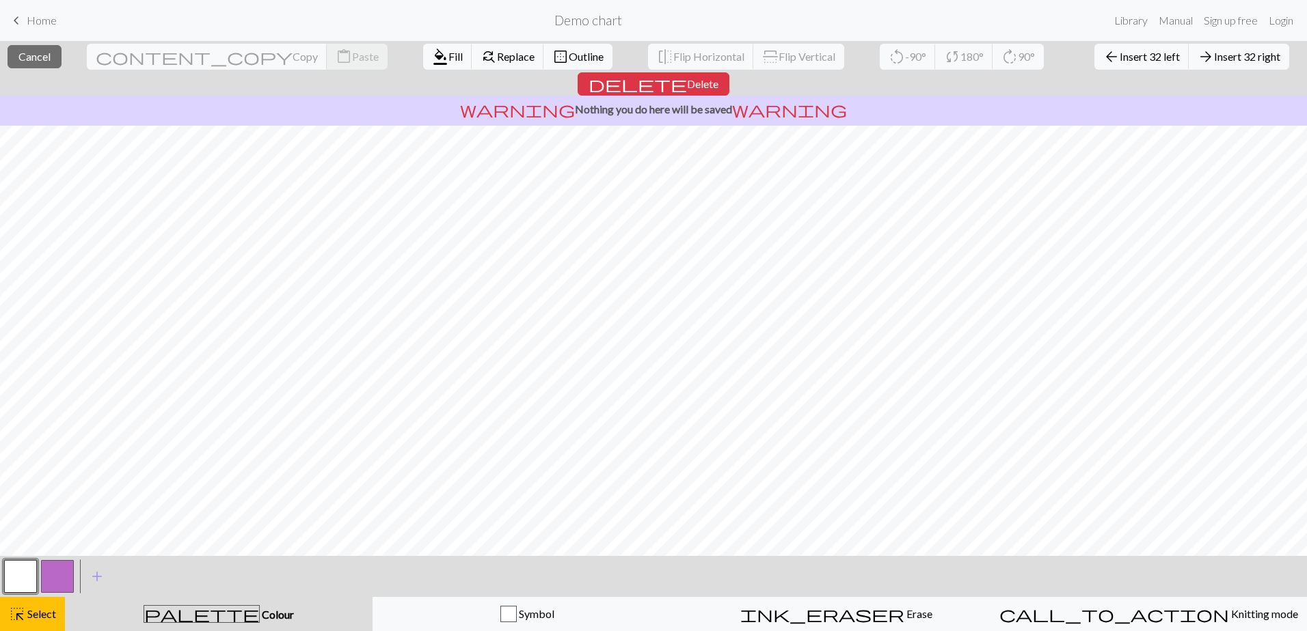
click at [15, 564] on button "button" at bounding box center [20, 576] width 33 height 33
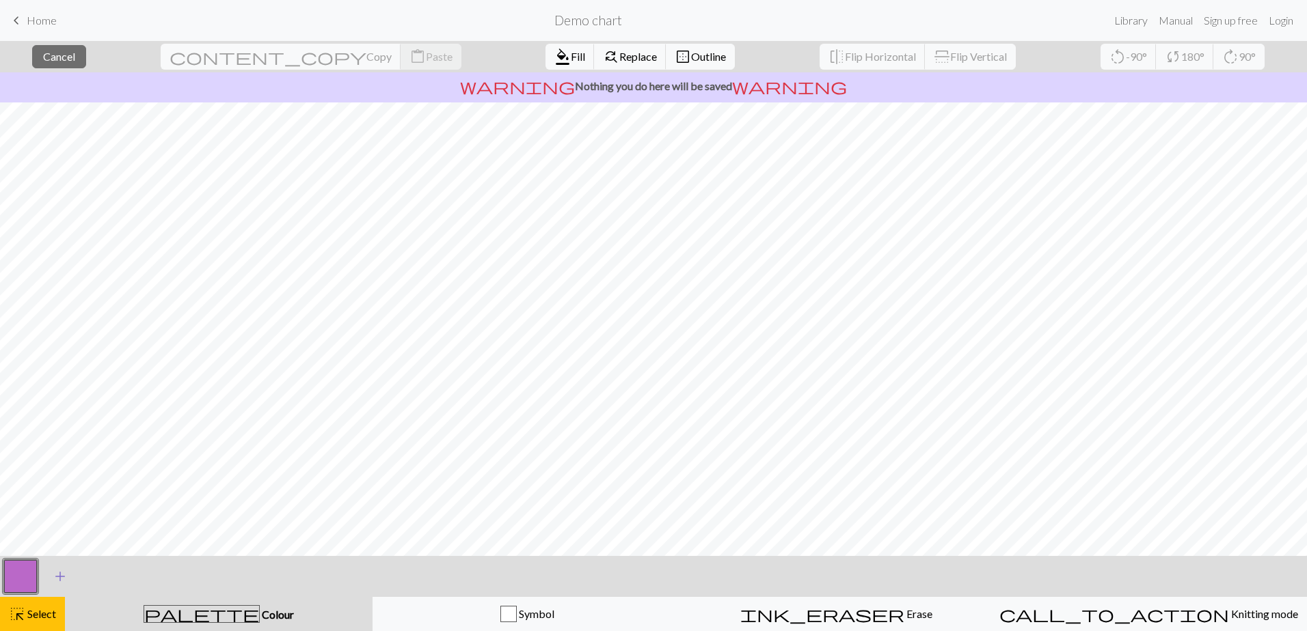
click at [62, 578] on span "add" at bounding box center [60, 576] width 16 height 19
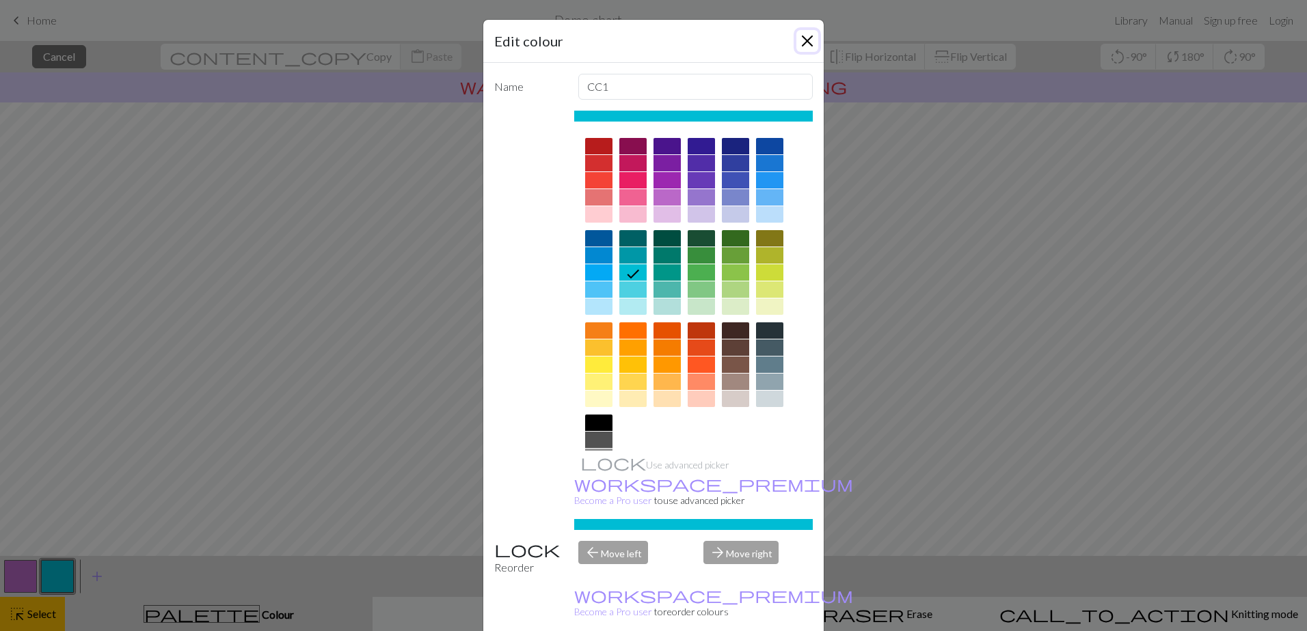
click at [799, 39] on button "Close" at bounding box center [807, 41] width 22 height 22
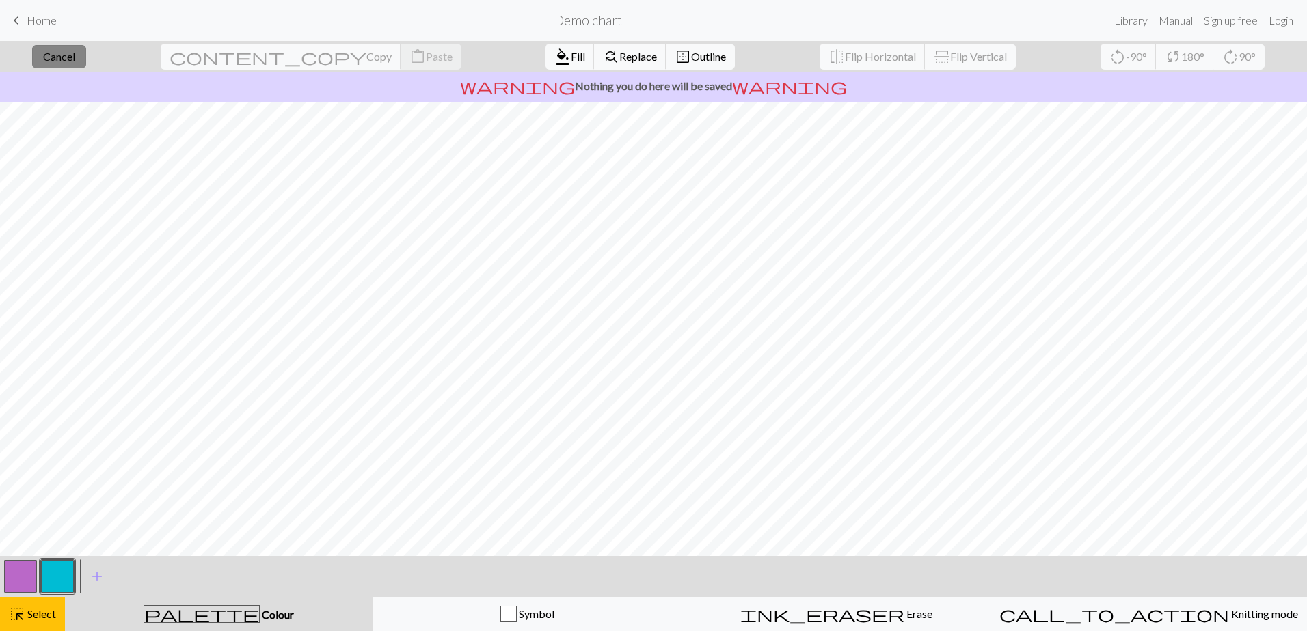
click at [75, 57] on span "Cancel" at bounding box center [59, 56] width 32 height 13
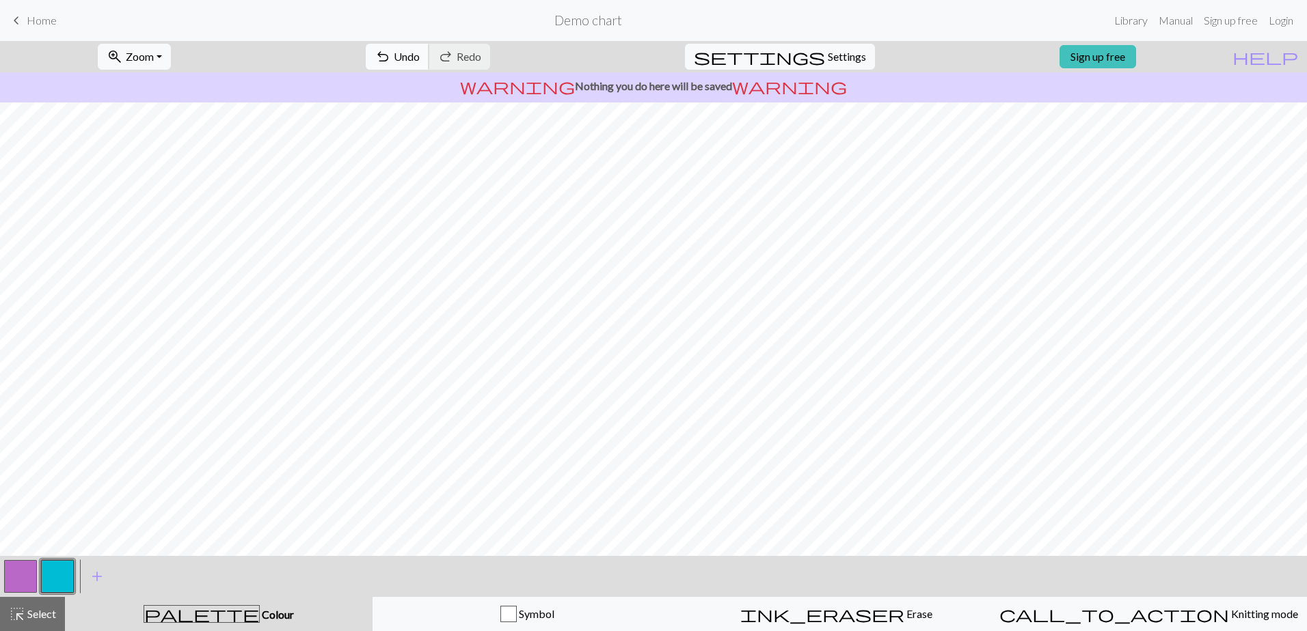
click at [420, 62] on span "Undo" at bounding box center [407, 56] width 26 height 13
click at [828, 53] on span "Settings" at bounding box center [847, 57] width 38 height 16
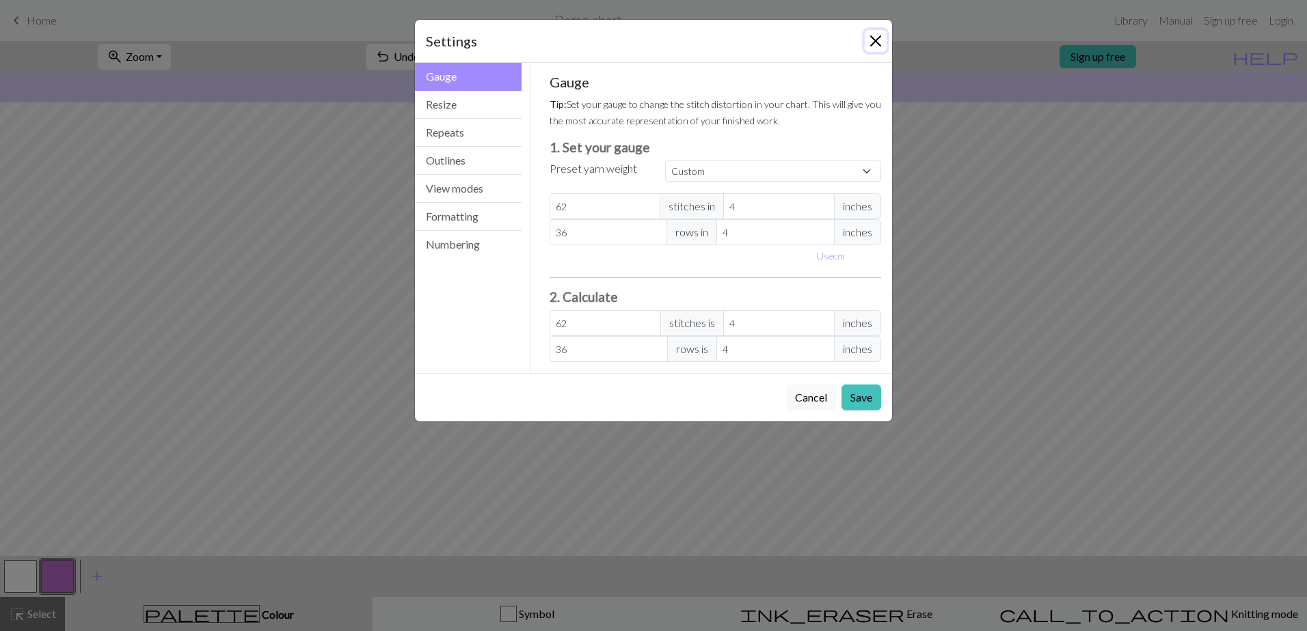
click at [881, 42] on button "Close" at bounding box center [875, 41] width 22 height 22
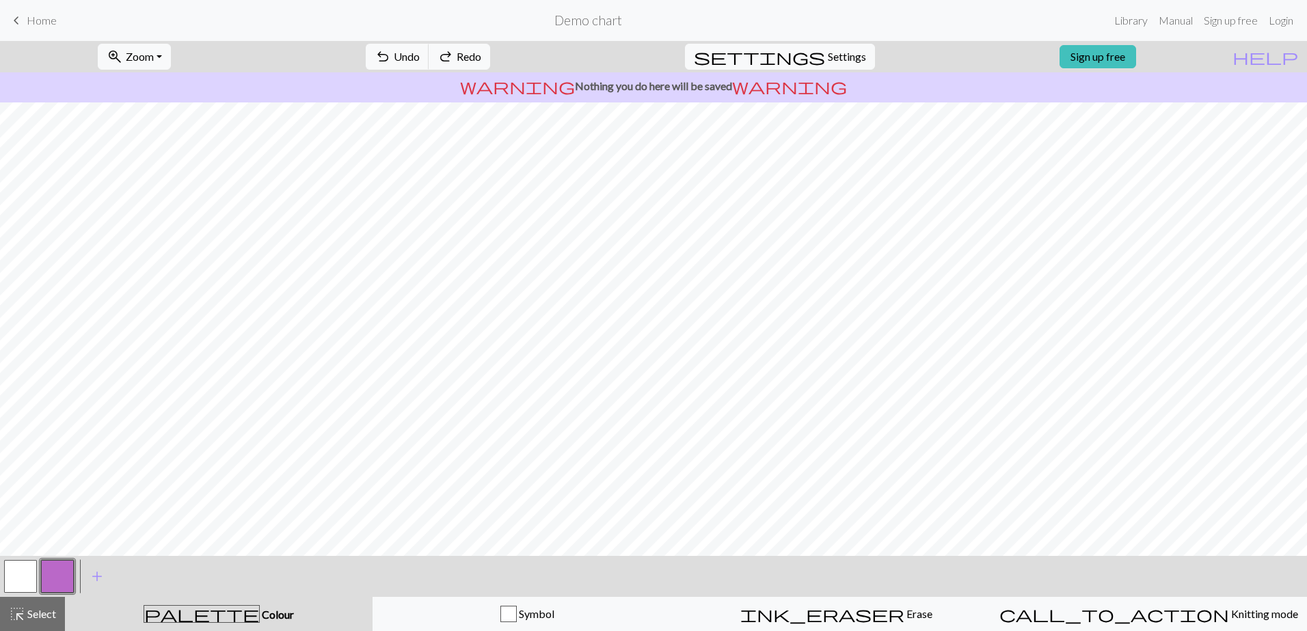
click at [36, 20] on span "Home" at bounding box center [42, 20] width 30 height 13
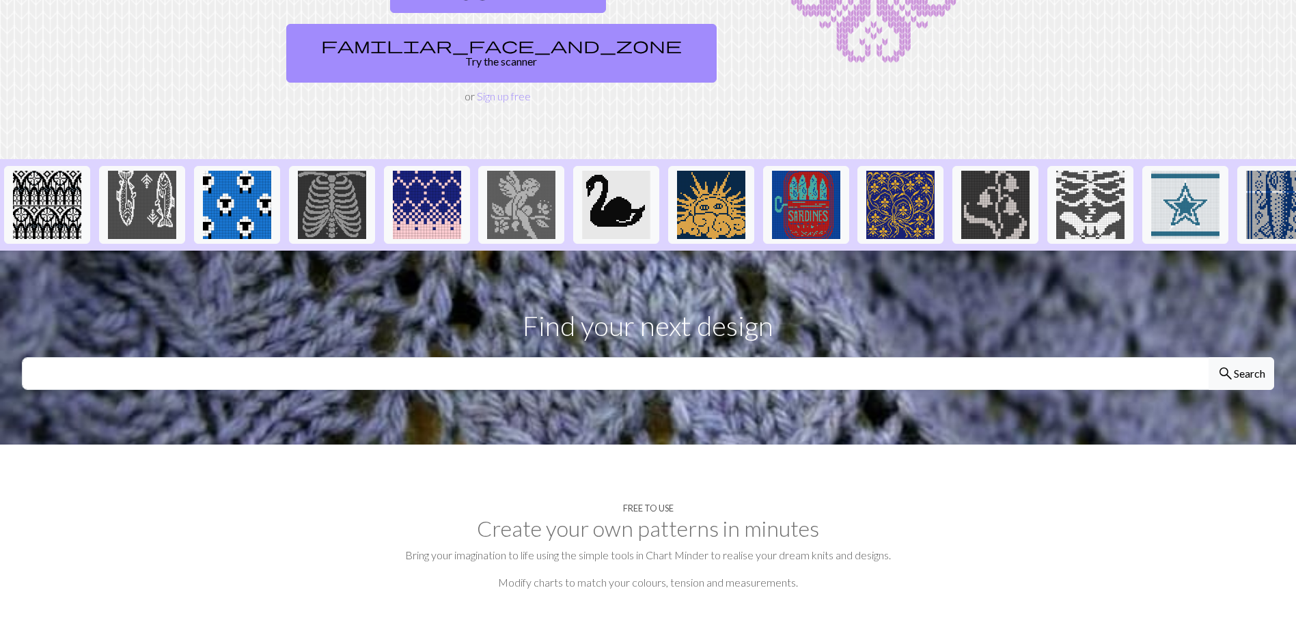
scroll to position [456, 0]
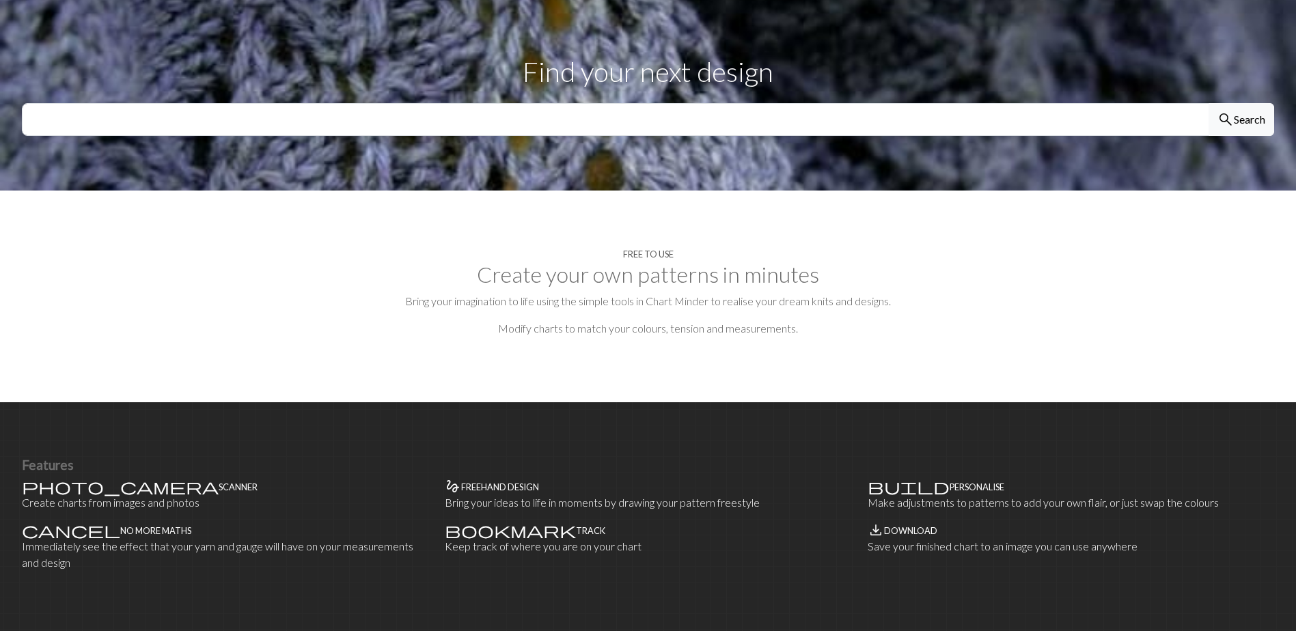
click at [470, 482] on h4 "Freehand design" at bounding box center [500, 487] width 78 height 10
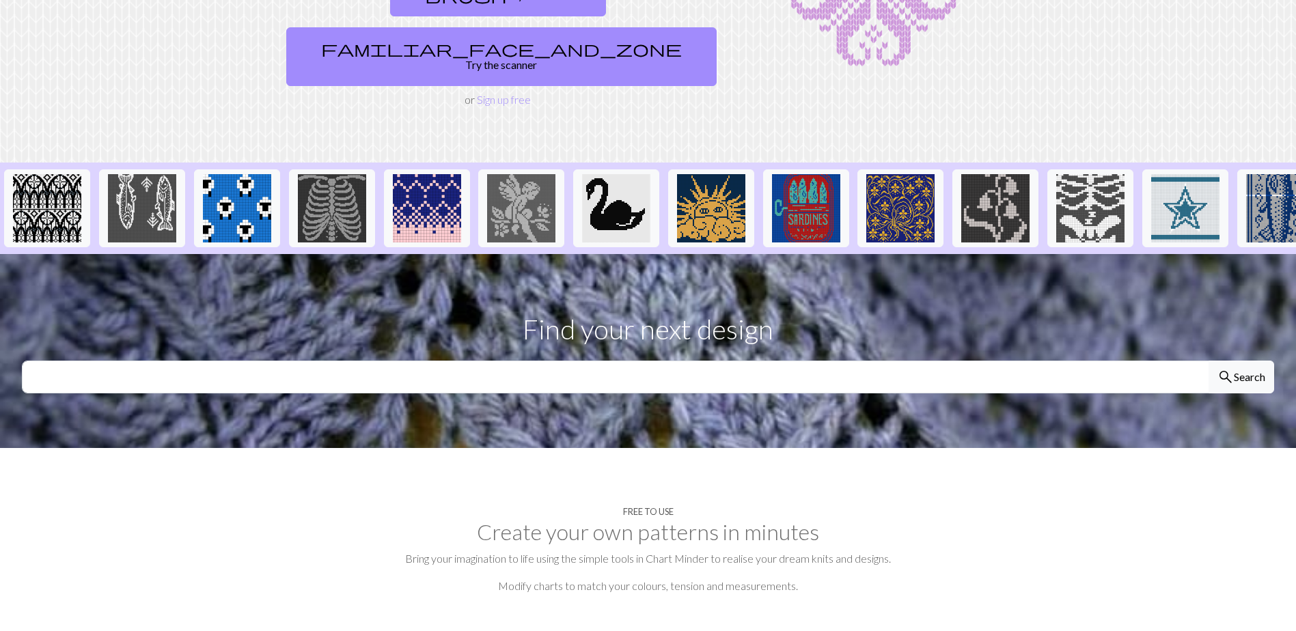
scroll to position [228, 0]
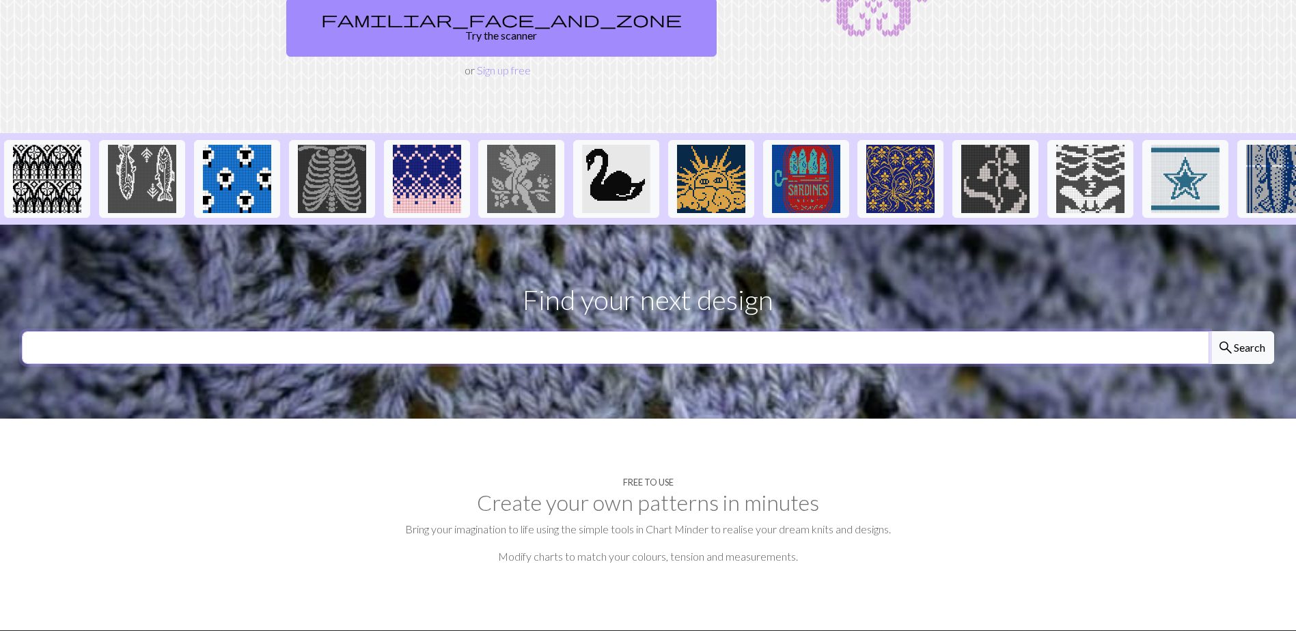
click at [620, 331] on input "text" at bounding box center [616, 347] width 1188 height 33
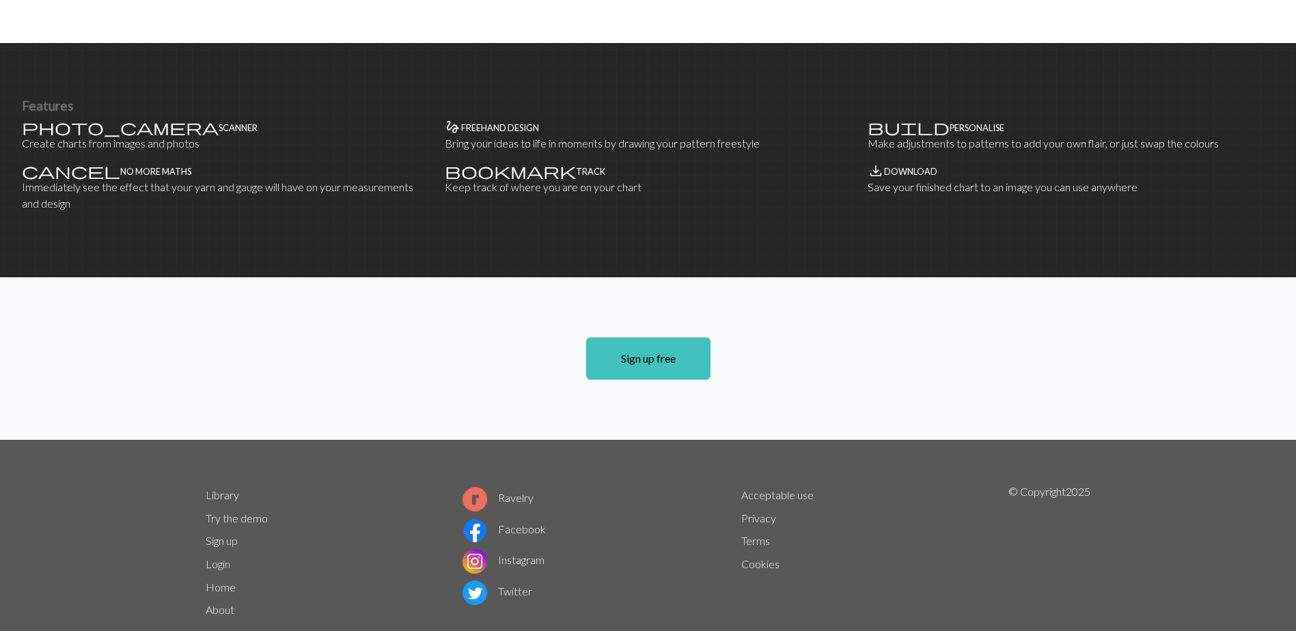
scroll to position [820, 0]
